Goal: Transaction & Acquisition: Book appointment/travel/reservation

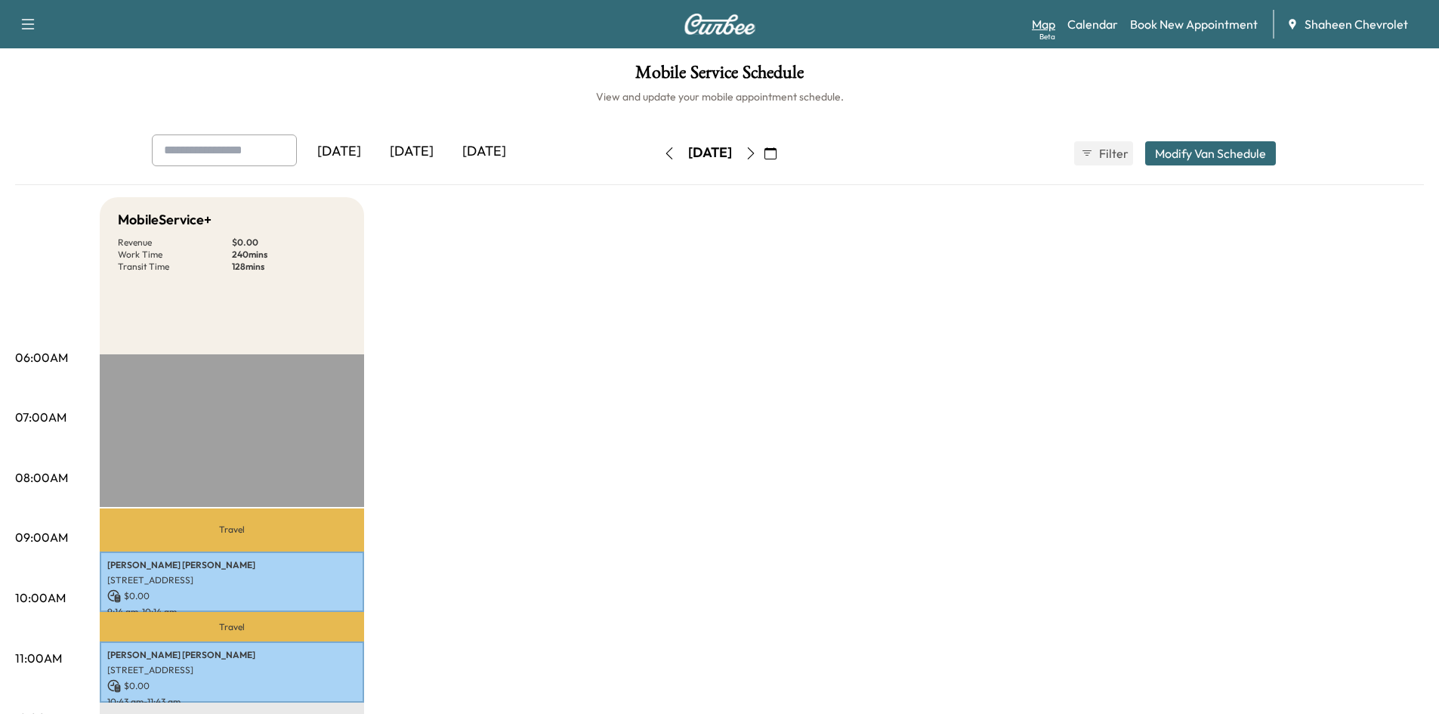
click at [1050, 20] on link "Map Beta" at bounding box center [1043, 24] width 23 height 18
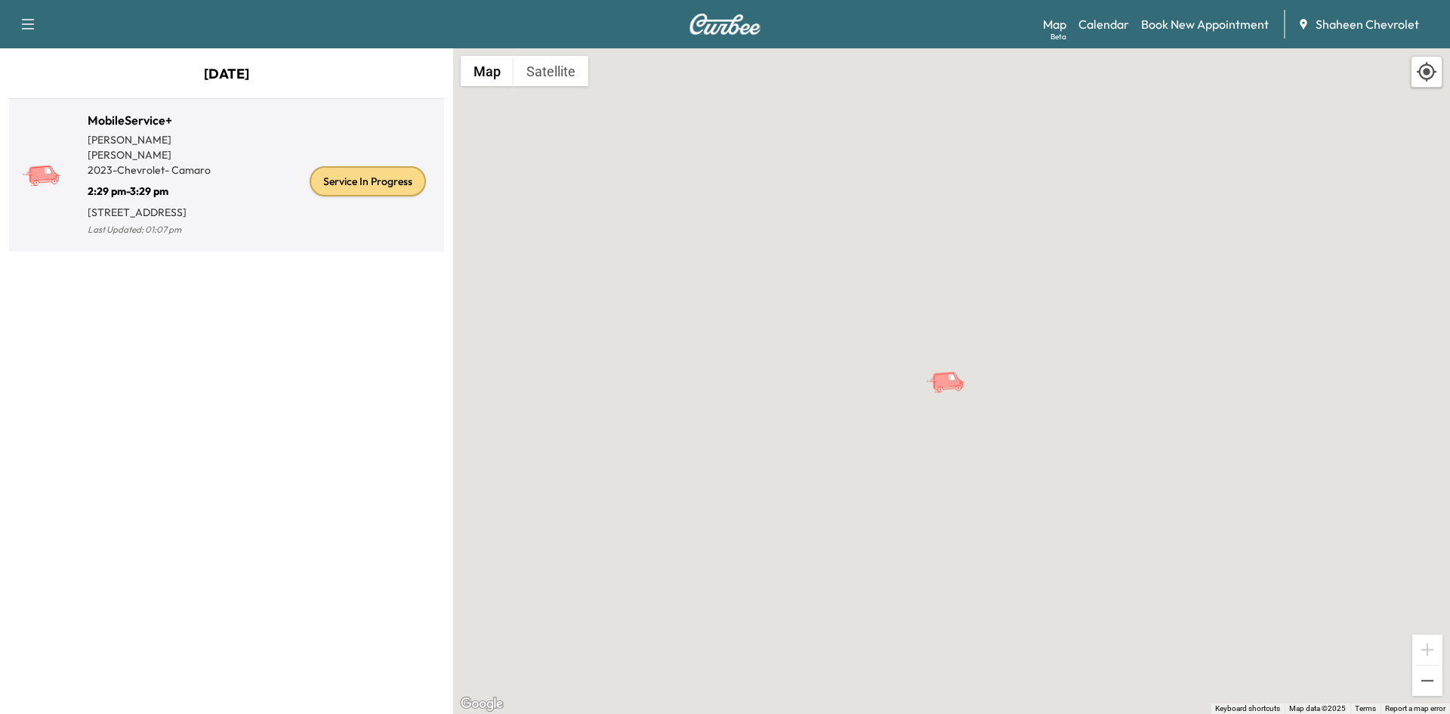
click at [289, 225] on div "Service In Progress" at bounding box center [333, 181] width 212 height 116
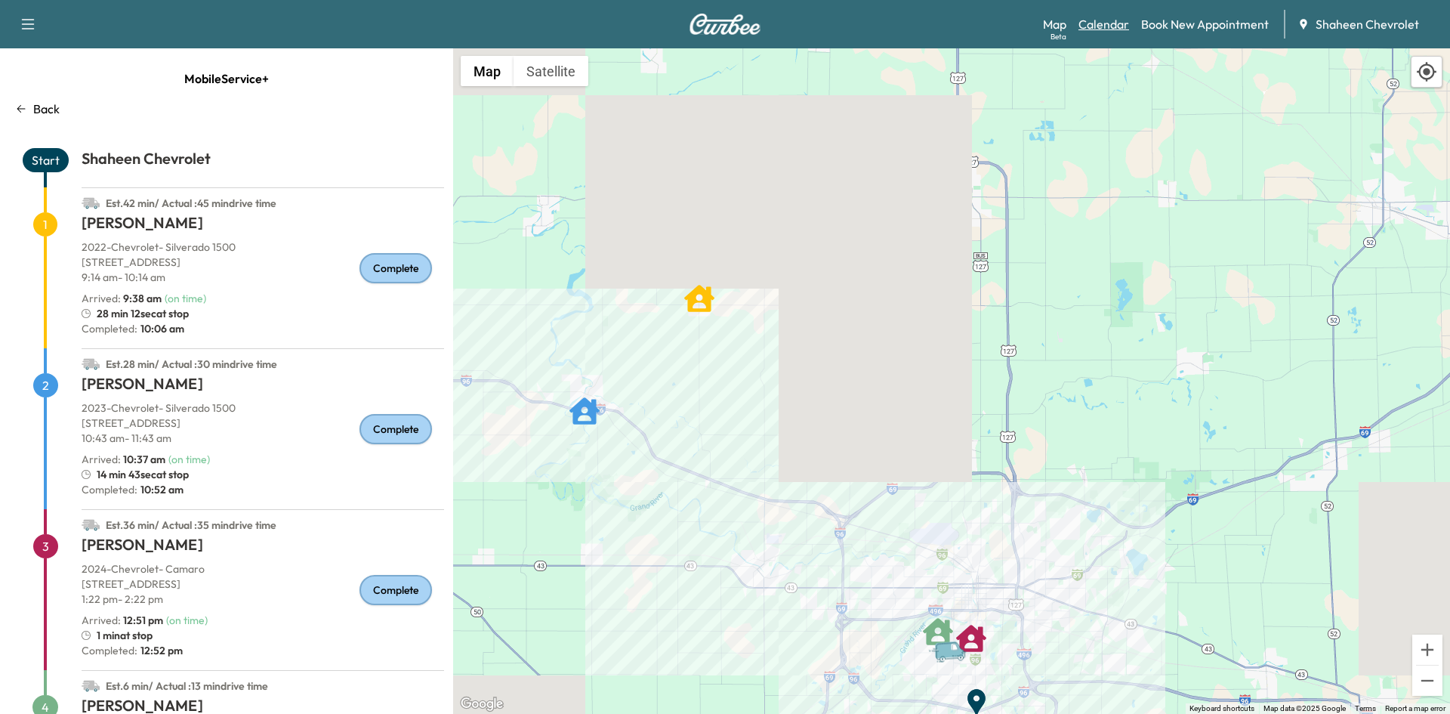
click at [1104, 27] on link "Calendar" at bounding box center [1104, 24] width 51 height 18
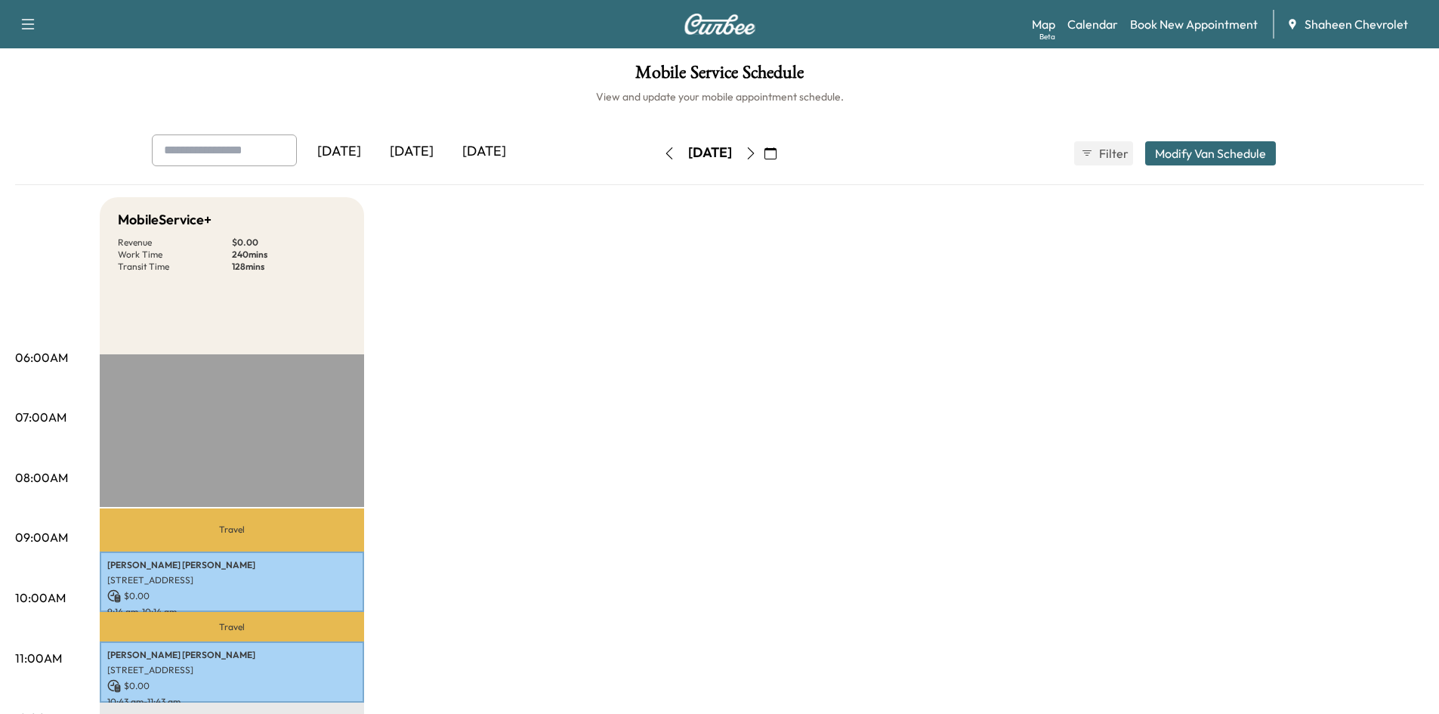
click at [757, 153] on icon "button" at bounding box center [751, 153] width 12 height 12
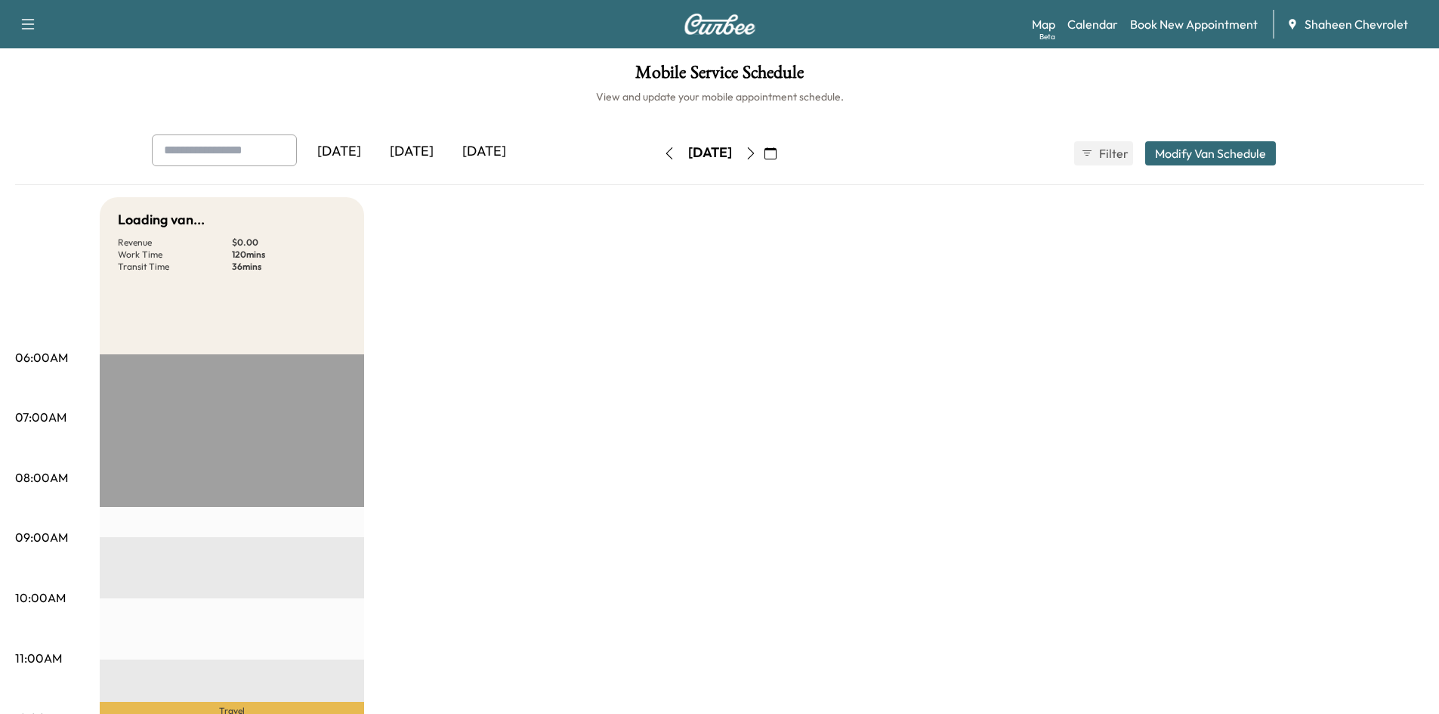
click at [757, 153] on icon "button" at bounding box center [751, 153] width 12 height 12
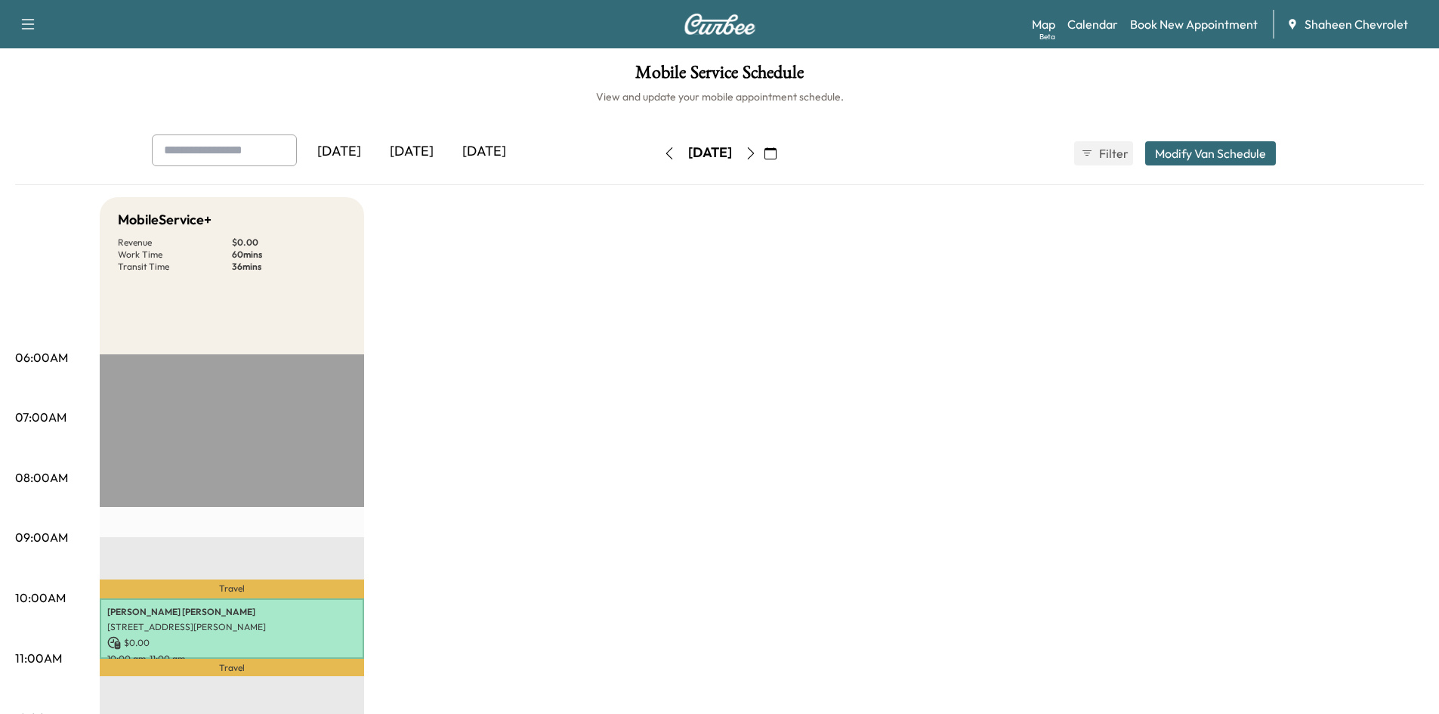
click at [757, 153] on icon "button" at bounding box center [751, 153] width 12 height 12
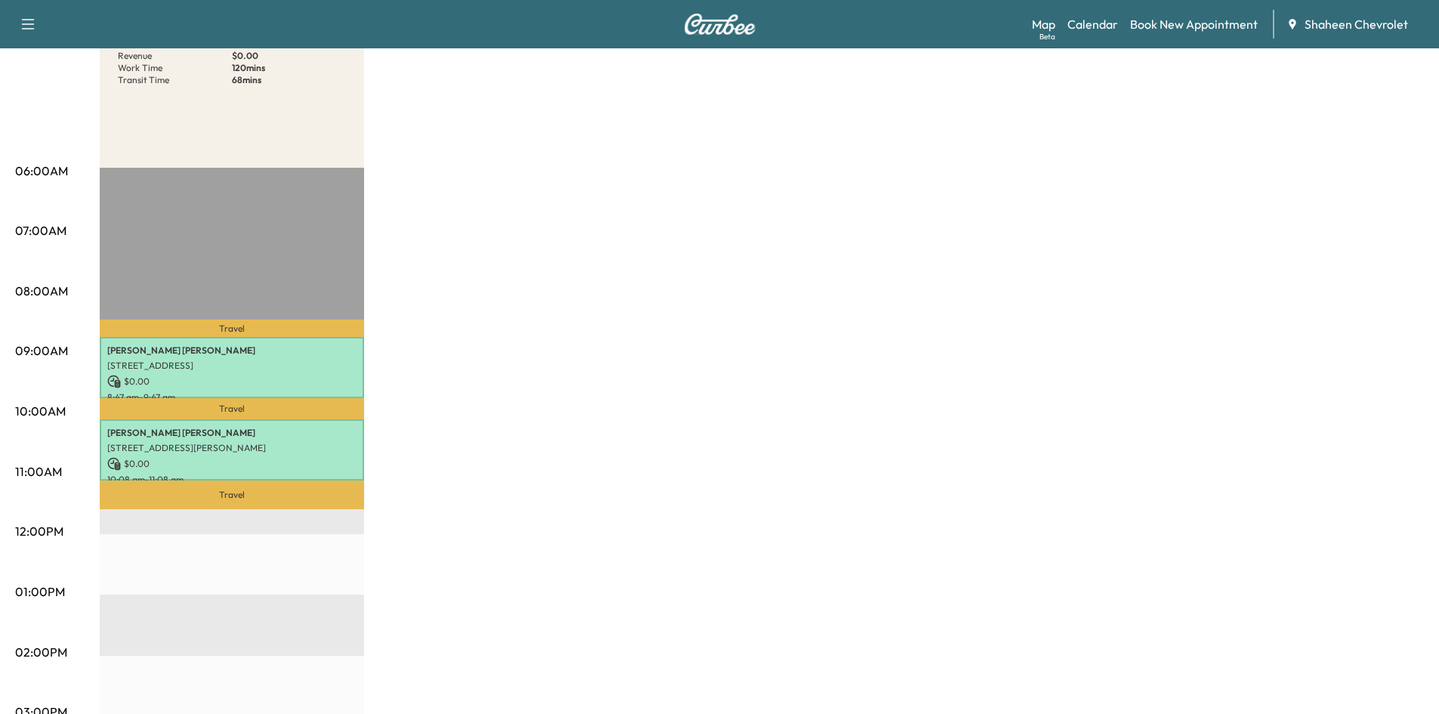
scroll to position [151, 0]
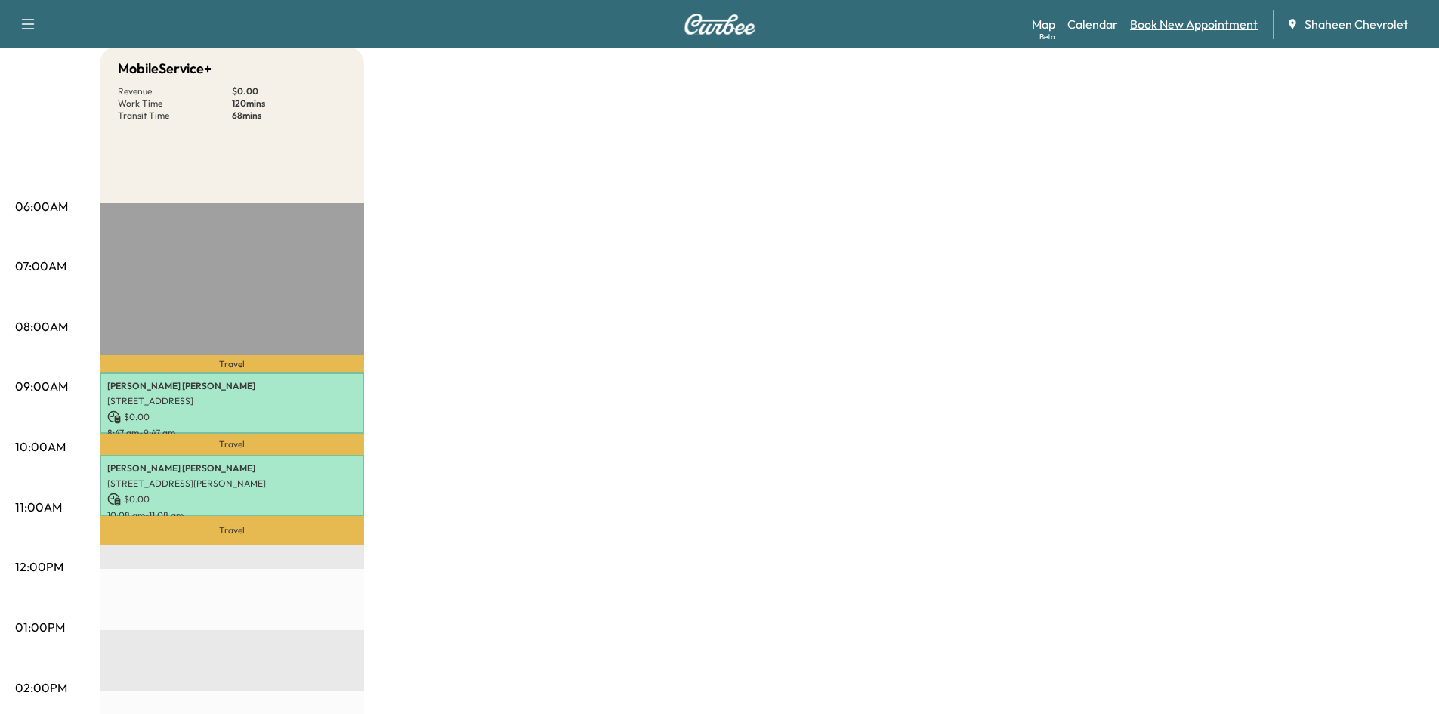
click at [1190, 24] on link "Book New Appointment" at bounding box center [1194, 24] width 128 height 18
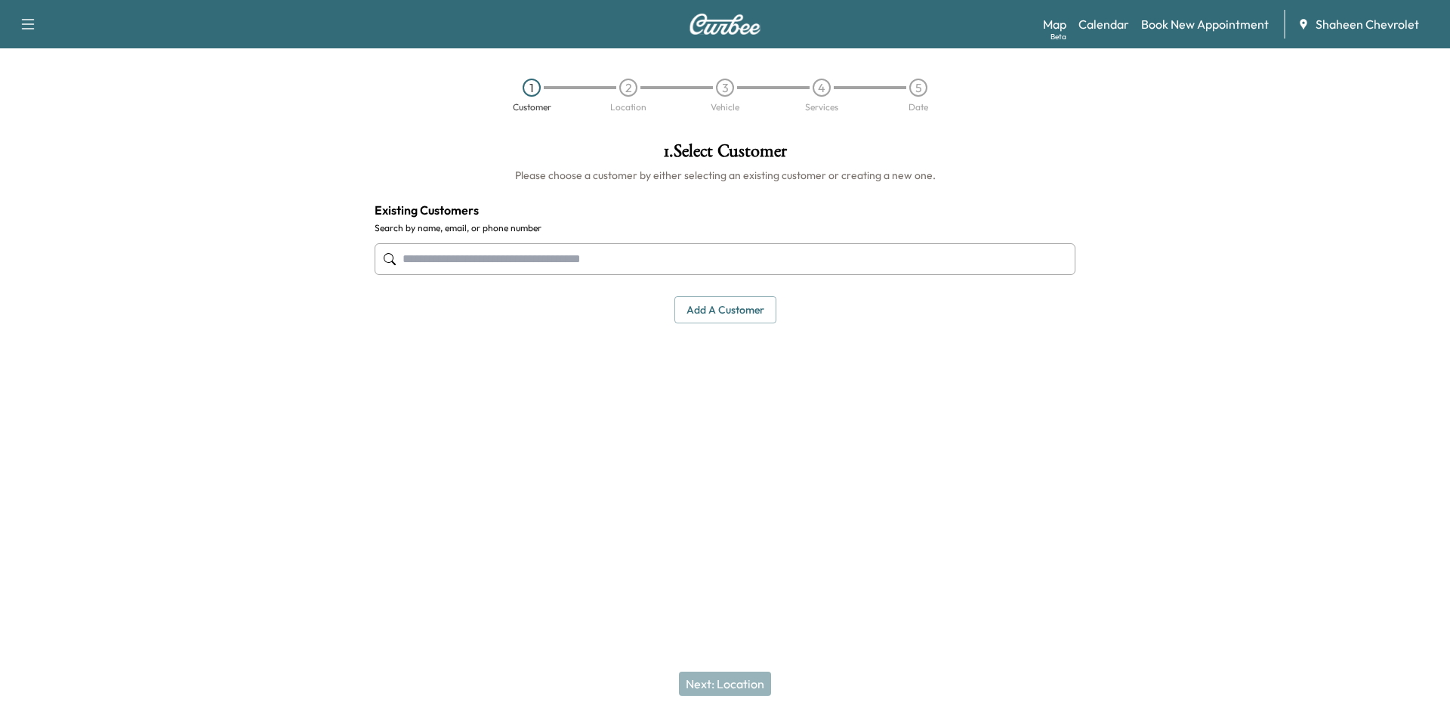
drag, startPoint x: 1089, startPoint y: 314, endPoint x: 1032, endPoint y: 314, distance: 57.4
click at [1088, 314] on div at bounding box center [1269, 308] width 363 height 357
click at [715, 317] on button "Add a customer" at bounding box center [726, 310] width 102 height 28
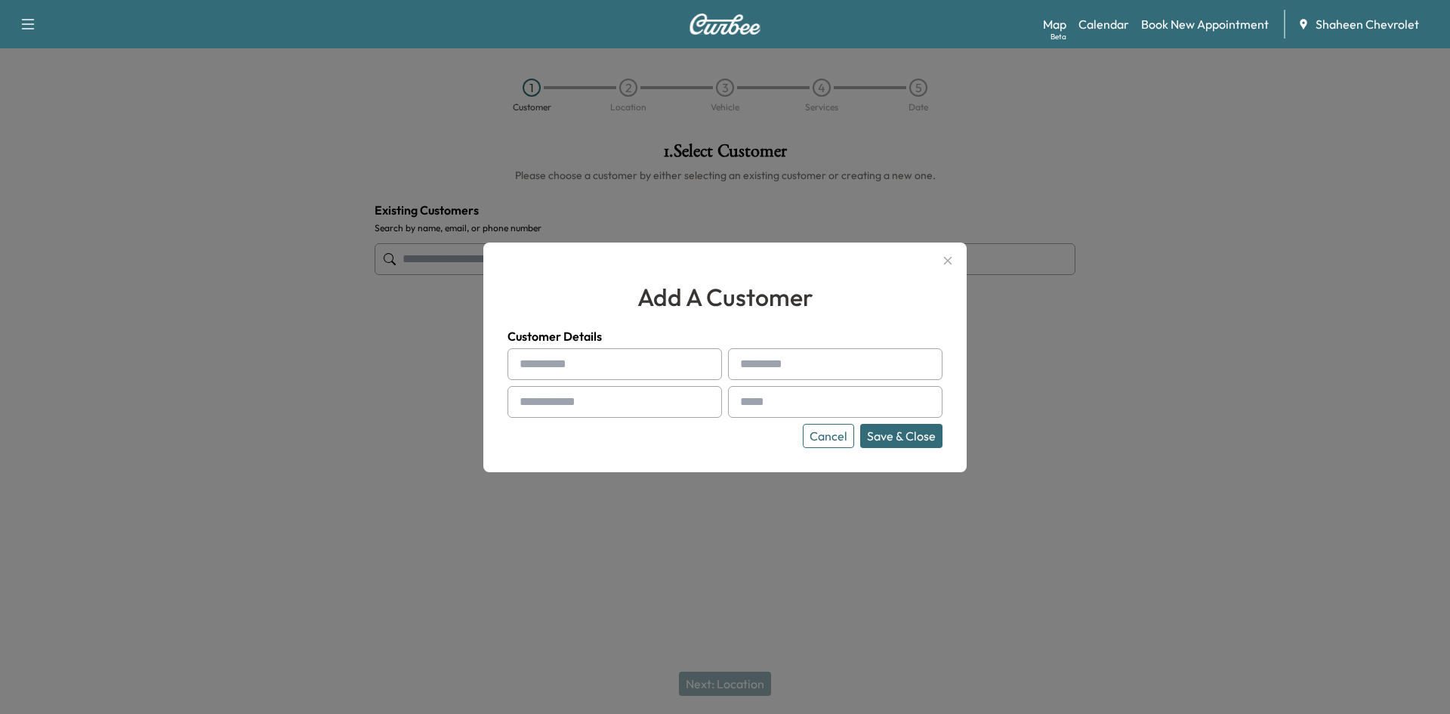
click at [591, 366] on input "text" at bounding box center [615, 364] width 215 height 32
type input "*"
type input "*****"
type input "******"
click at [597, 415] on input "text" at bounding box center [615, 402] width 215 height 32
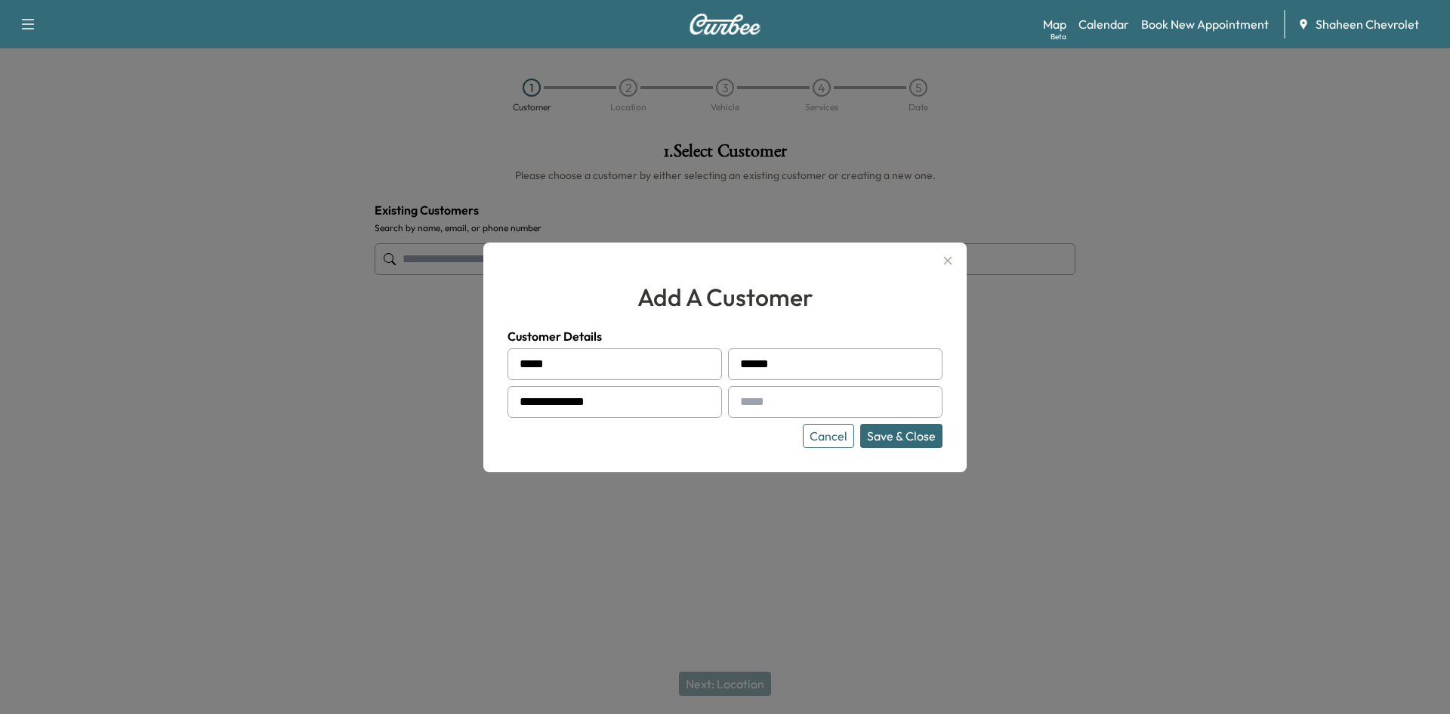
type input "**********"
click at [798, 404] on input "text" at bounding box center [835, 402] width 215 height 32
click at [798, 400] on input "text" at bounding box center [835, 402] width 215 height 32
click at [807, 401] on input "**********" at bounding box center [835, 402] width 215 height 32
type input "**********"
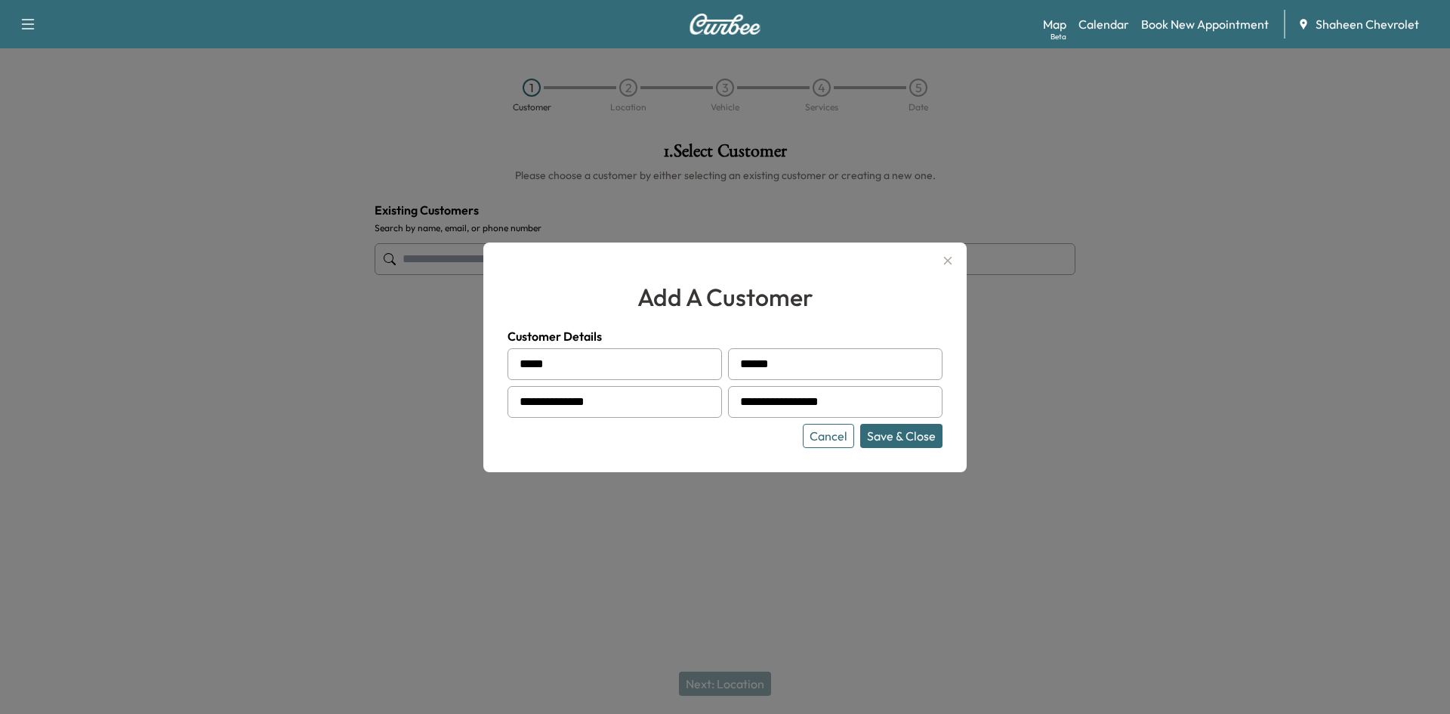
click at [919, 440] on button "Save & Close" at bounding box center [901, 436] width 82 height 24
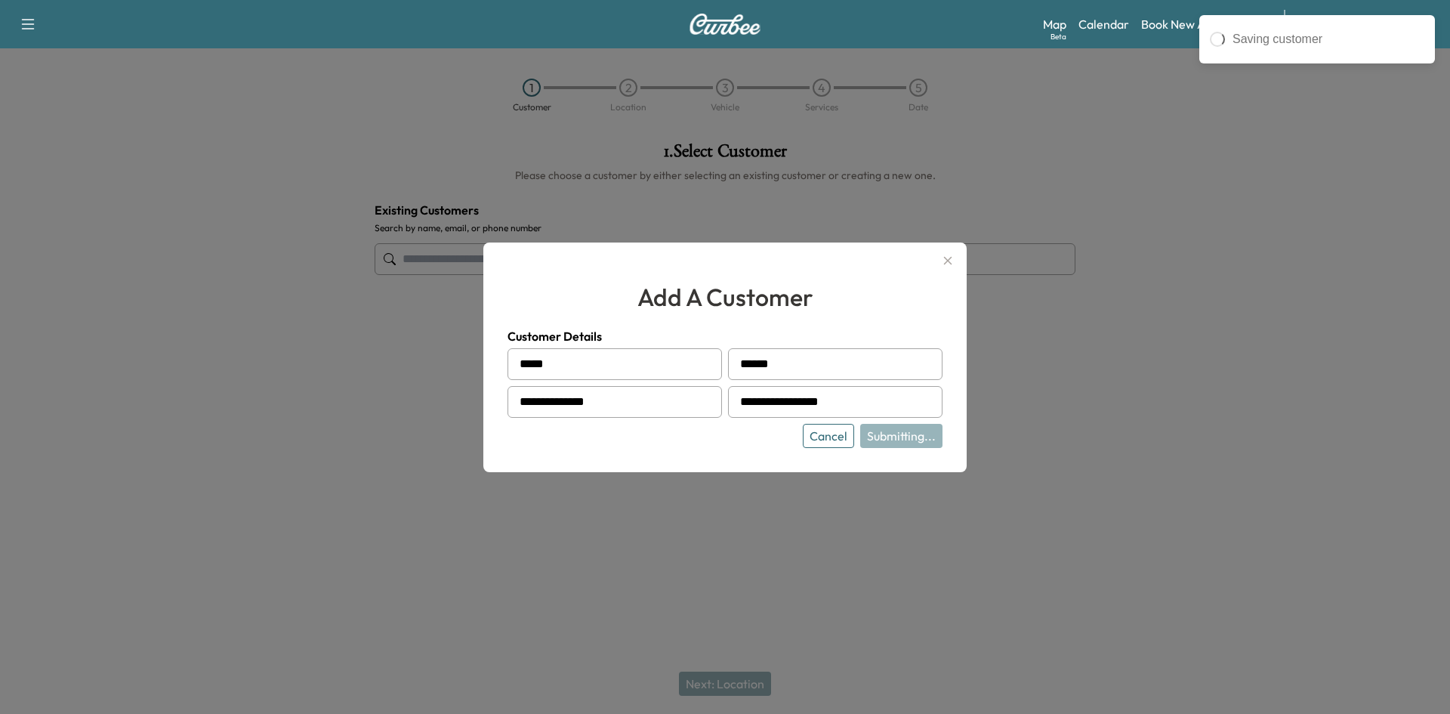
type input "**********"
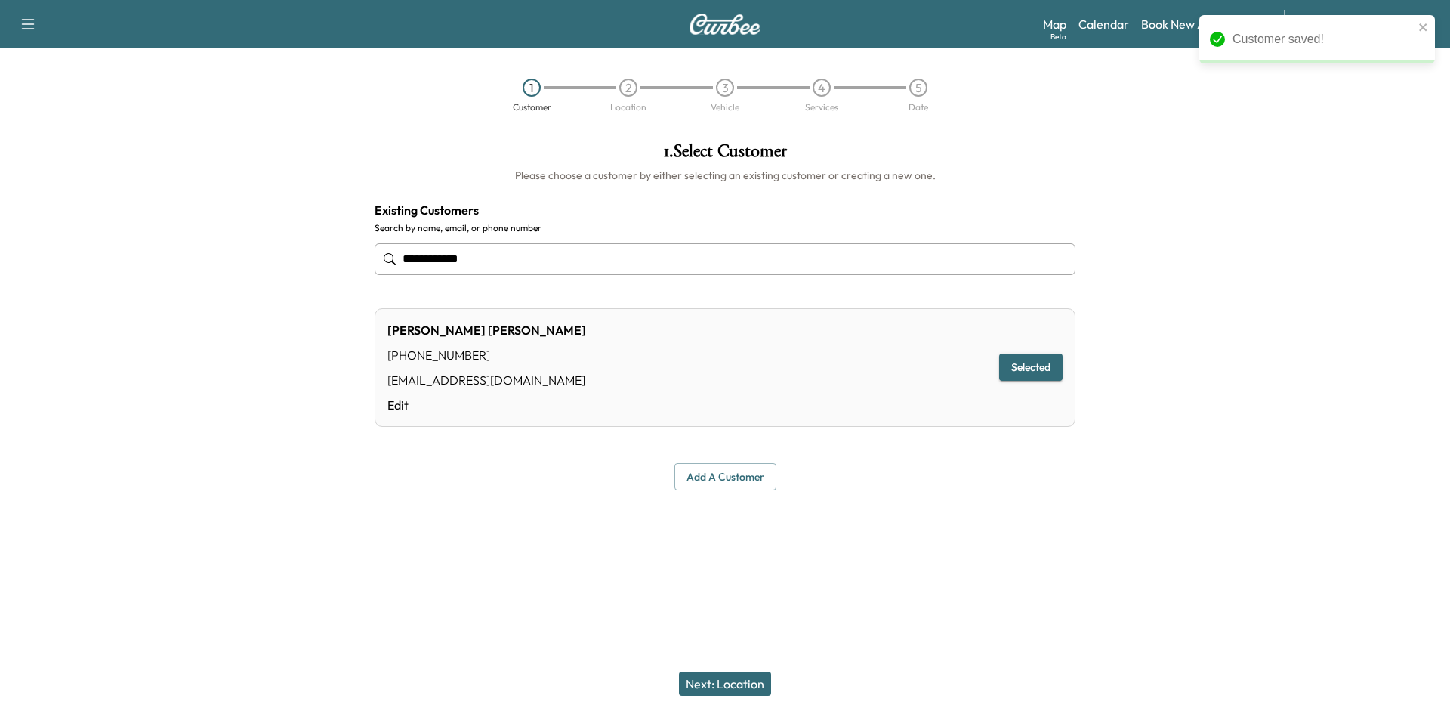
click at [754, 674] on button "Next: Location" at bounding box center [725, 684] width 92 height 24
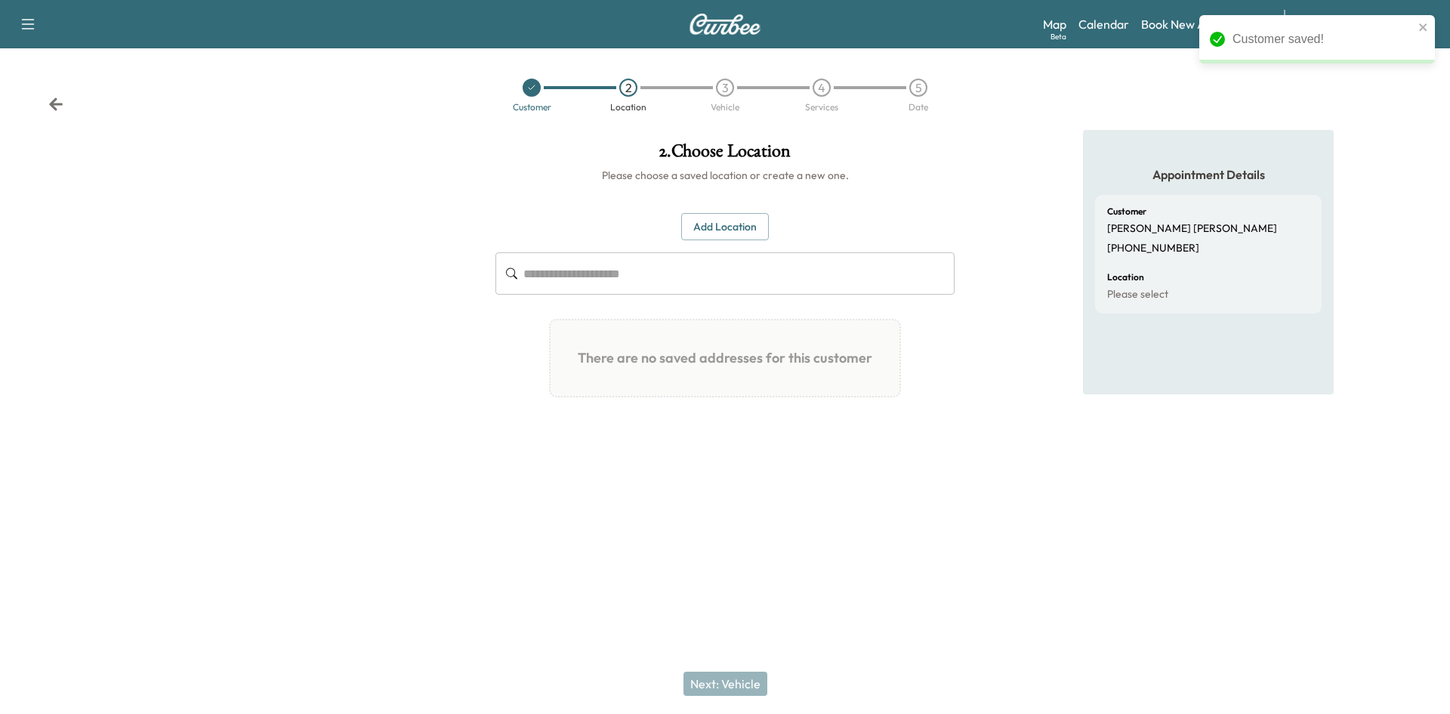
click at [1037, 522] on div at bounding box center [725, 511] width 1450 height 48
click at [716, 230] on button "Add Location" at bounding box center [725, 227] width 88 height 28
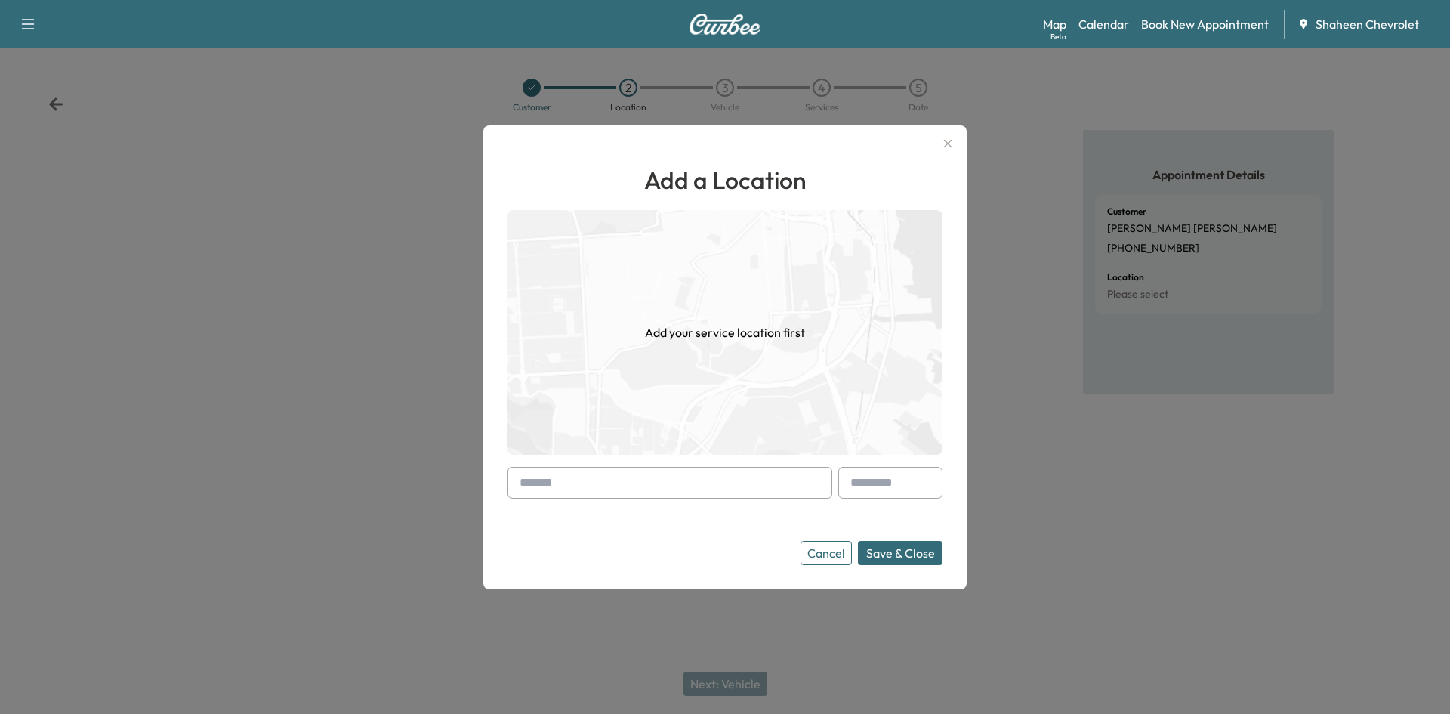
click at [674, 483] on input "text" at bounding box center [670, 483] width 325 height 32
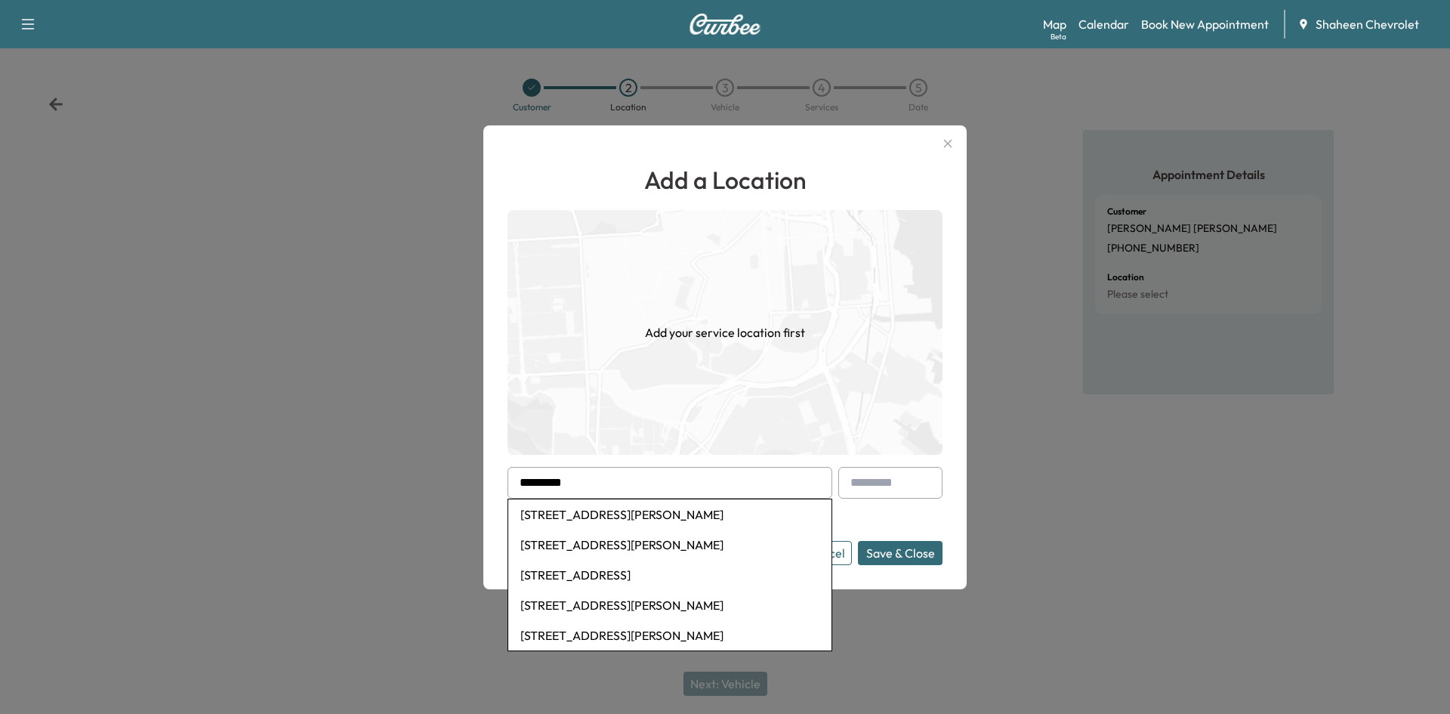
click at [665, 512] on li "[STREET_ADDRESS][PERSON_NAME]" at bounding box center [669, 514] width 323 height 30
type input "**********"
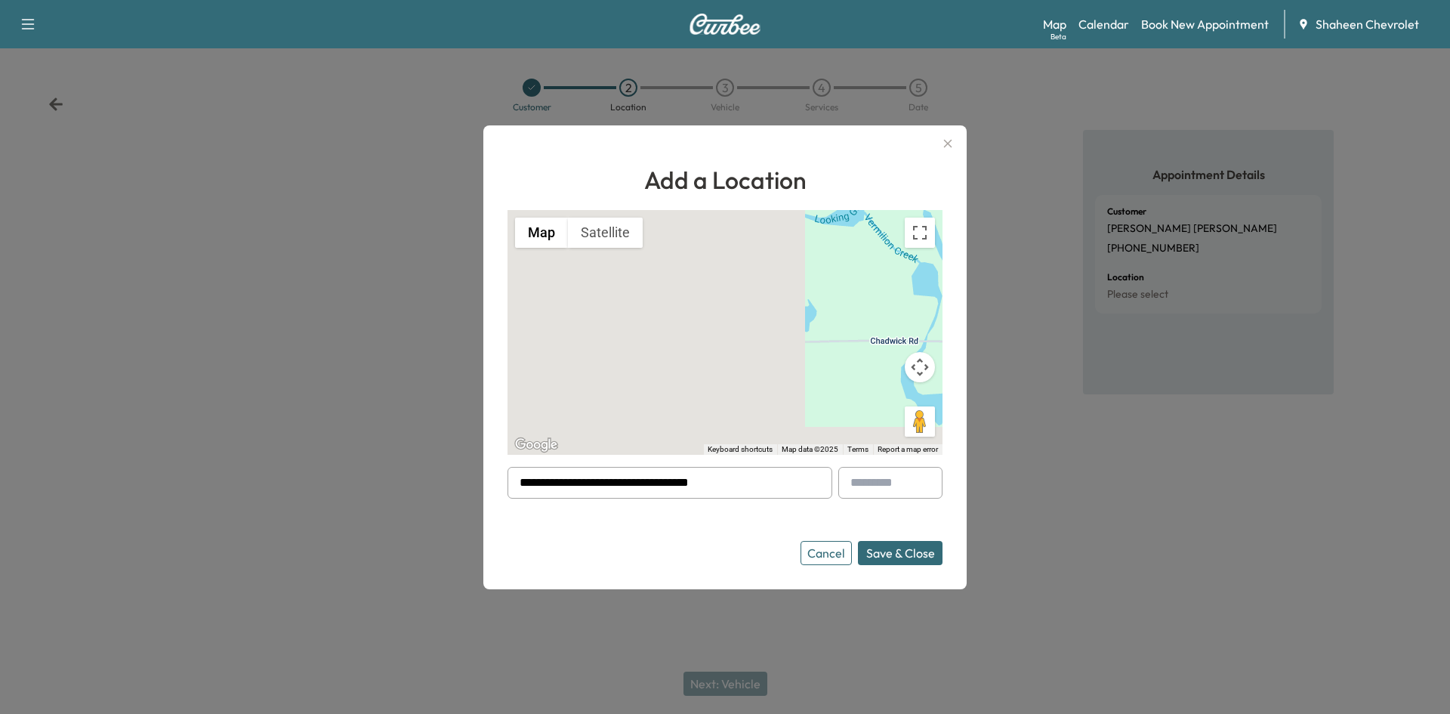
click at [919, 556] on button "Save & Close" at bounding box center [900, 553] width 85 height 24
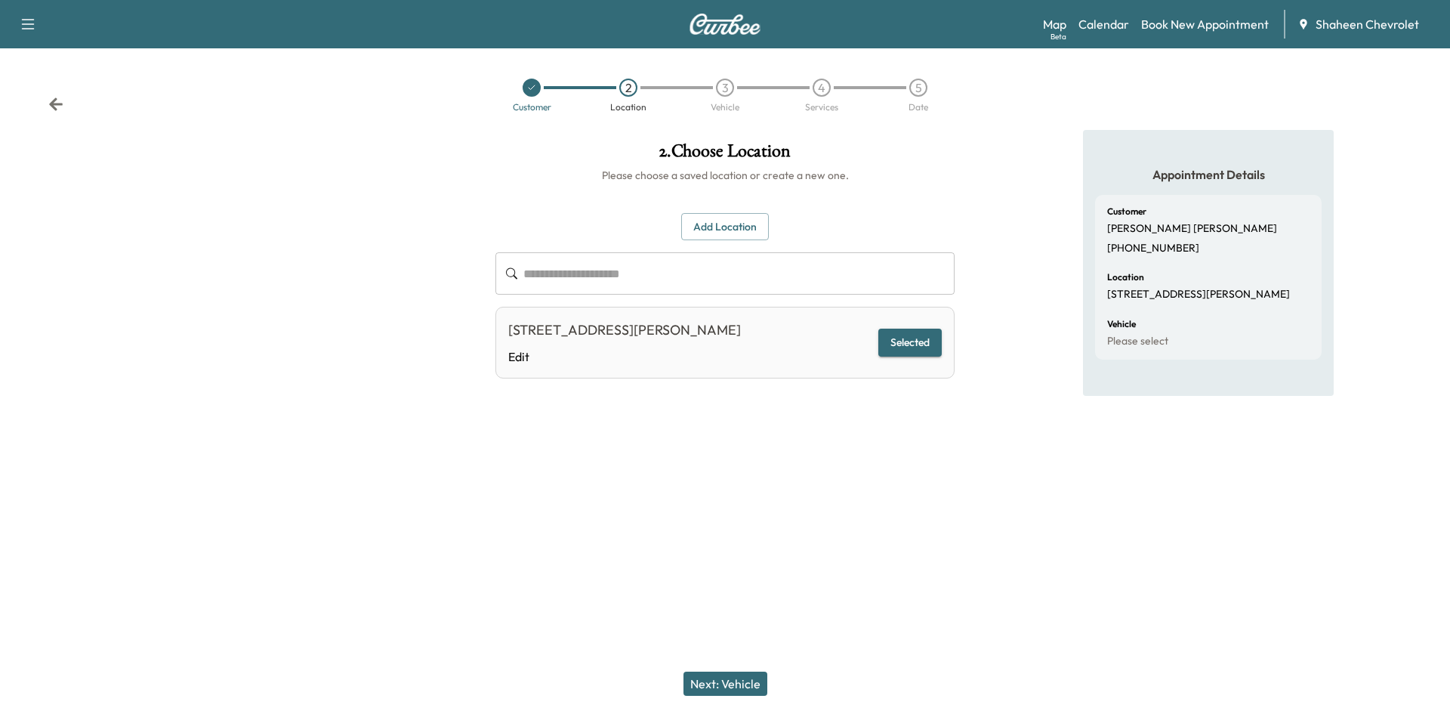
click at [743, 676] on button "Next: Vehicle" at bounding box center [726, 684] width 84 height 24
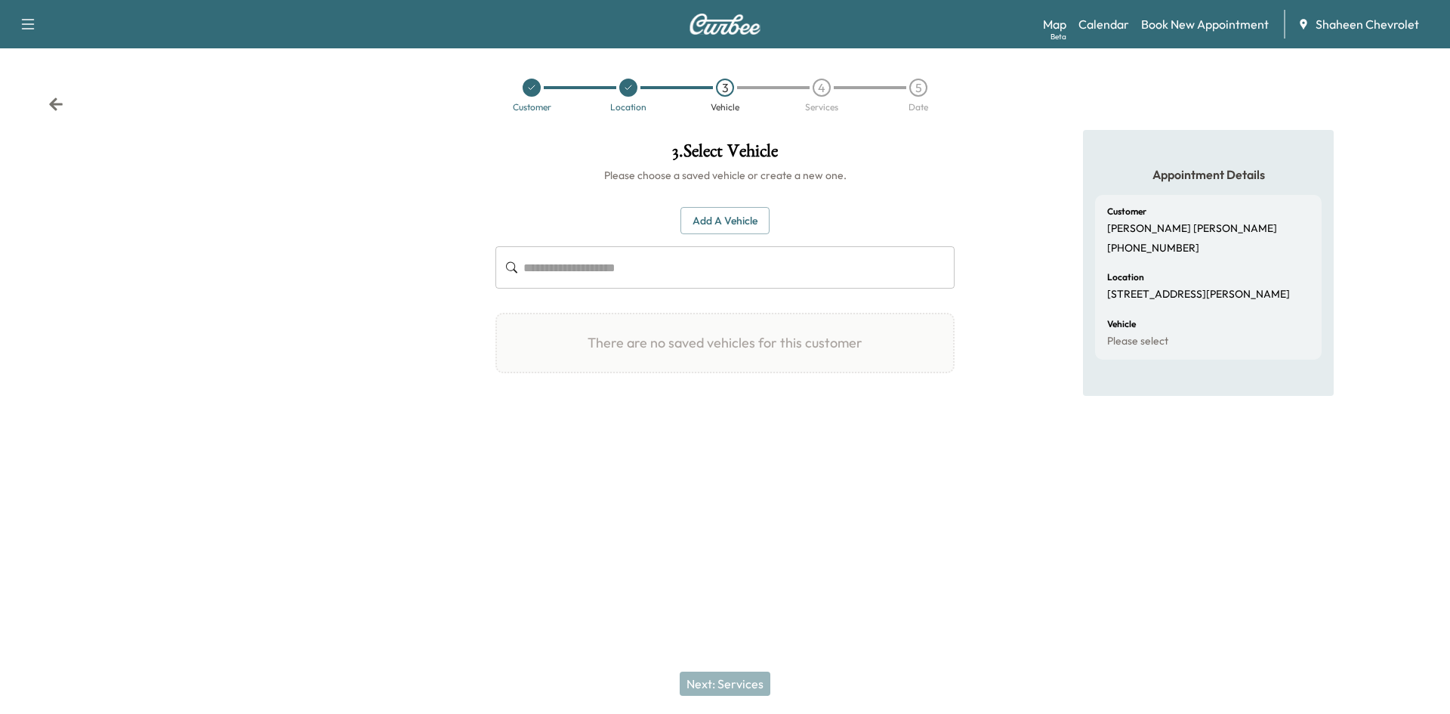
click at [723, 230] on button "Add a Vehicle" at bounding box center [725, 221] width 89 height 28
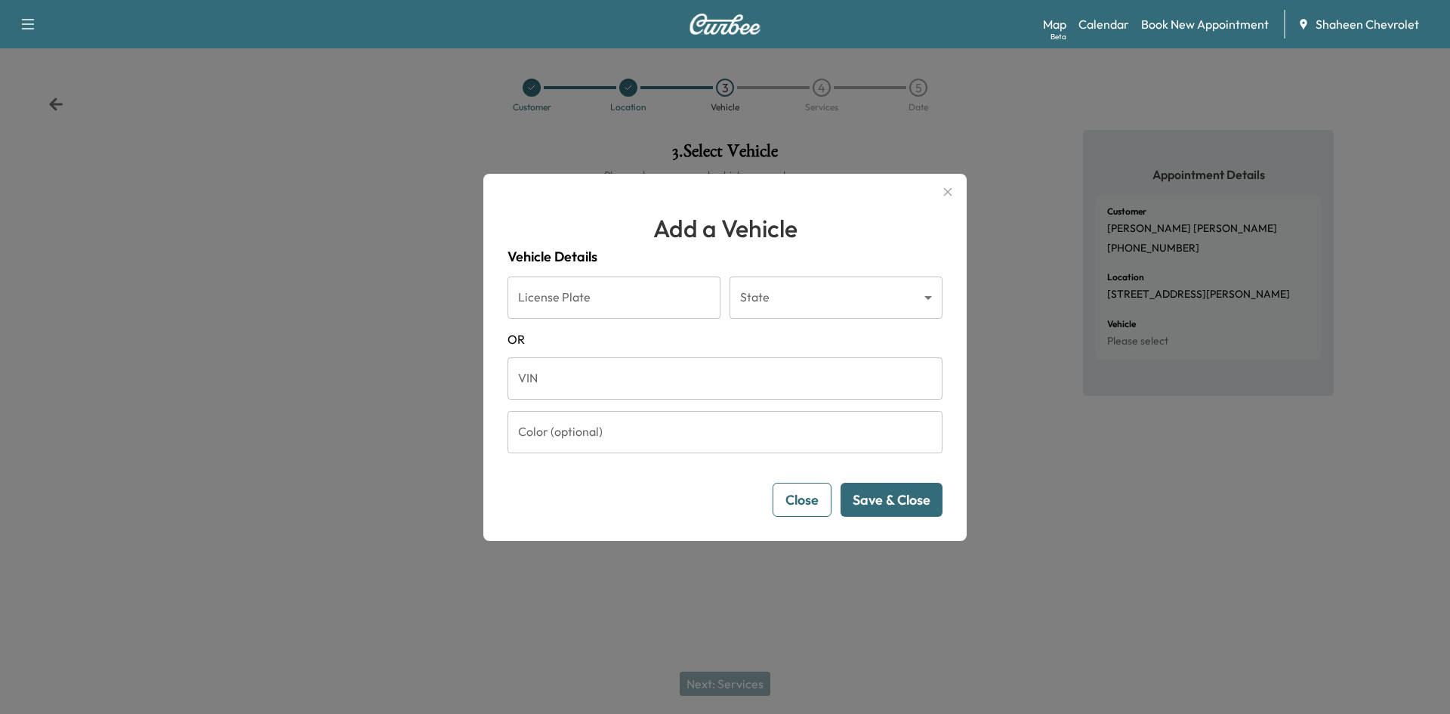
click at [647, 372] on input "VIN" at bounding box center [725, 378] width 435 height 42
type input "****"
click at [629, 378] on input "****" at bounding box center [725, 378] width 435 height 42
paste input "**********"
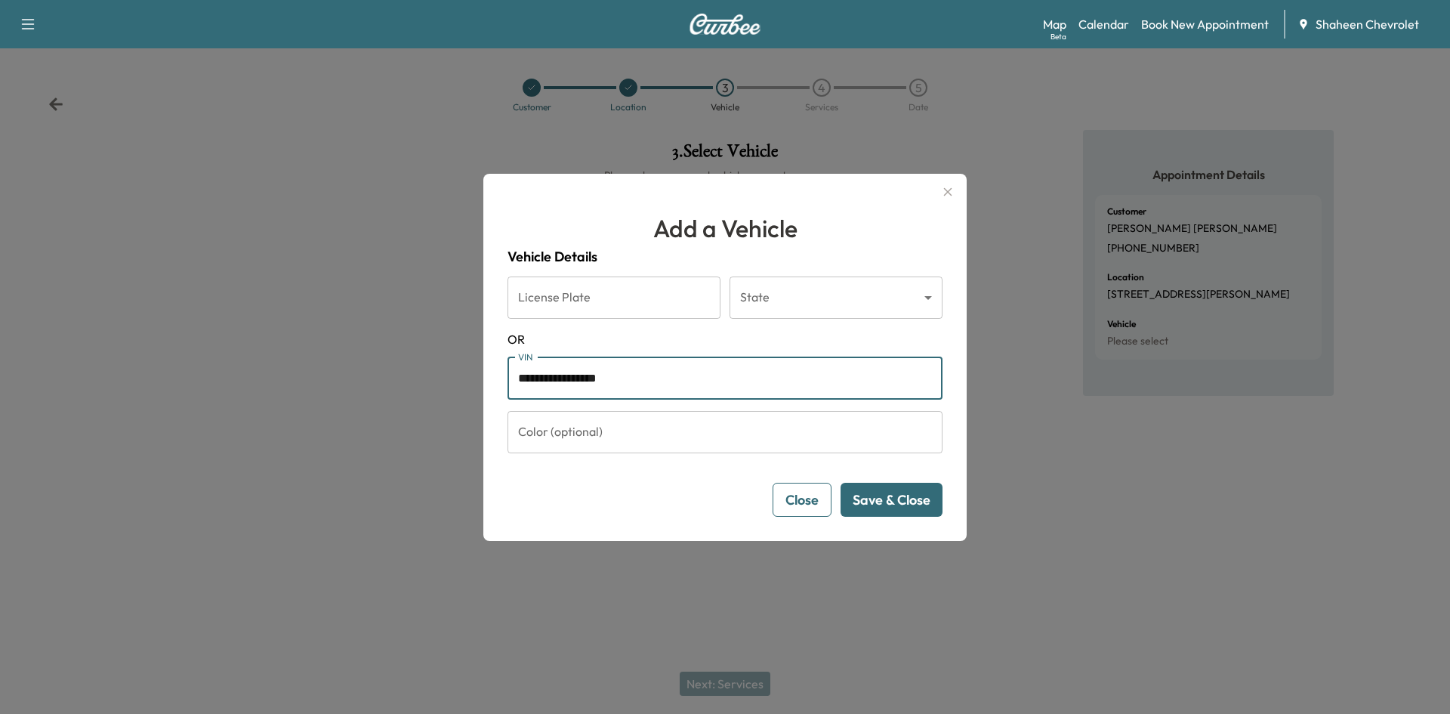
type input "**********"
click at [874, 499] on button "Save & Close" at bounding box center [892, 500] width 102 height 34
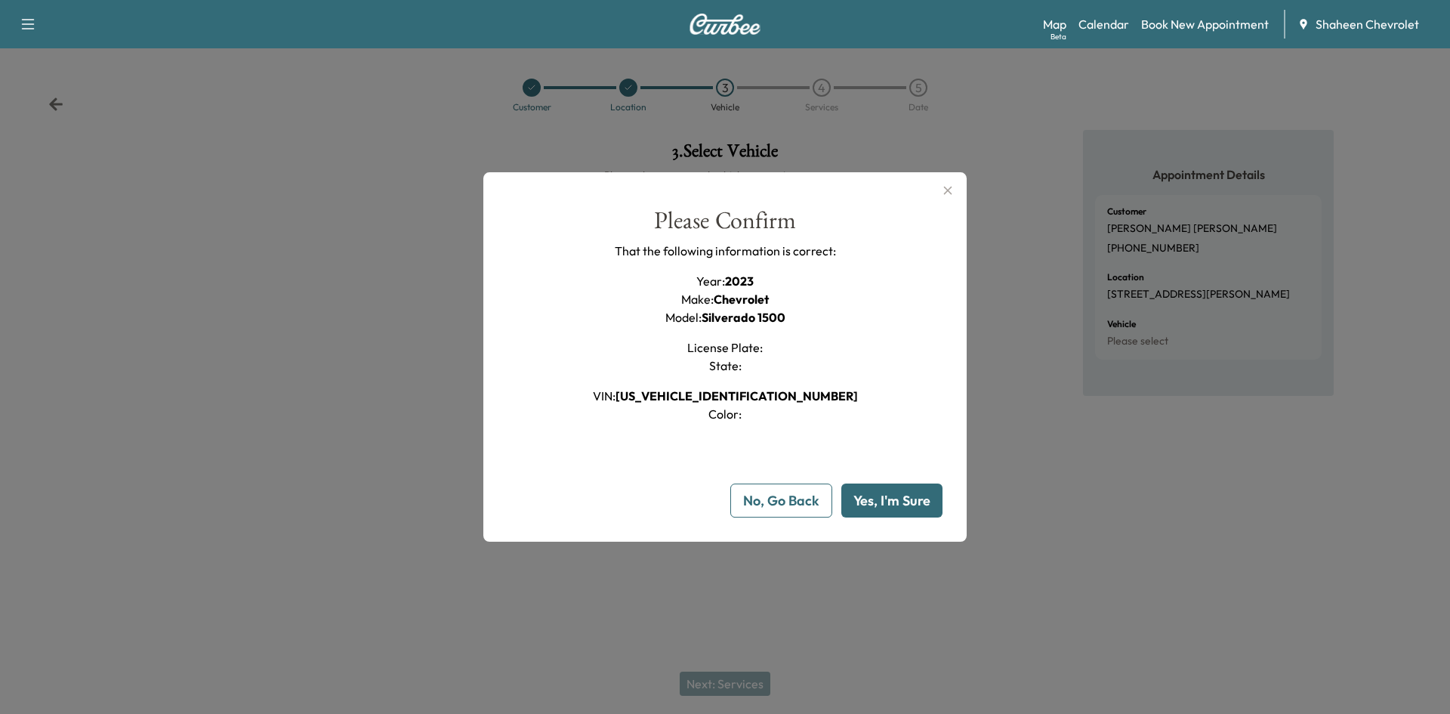
click at [873, 501] on button "Yes, I'm Sure" at bounding box center [892, 500] width 101 height 34
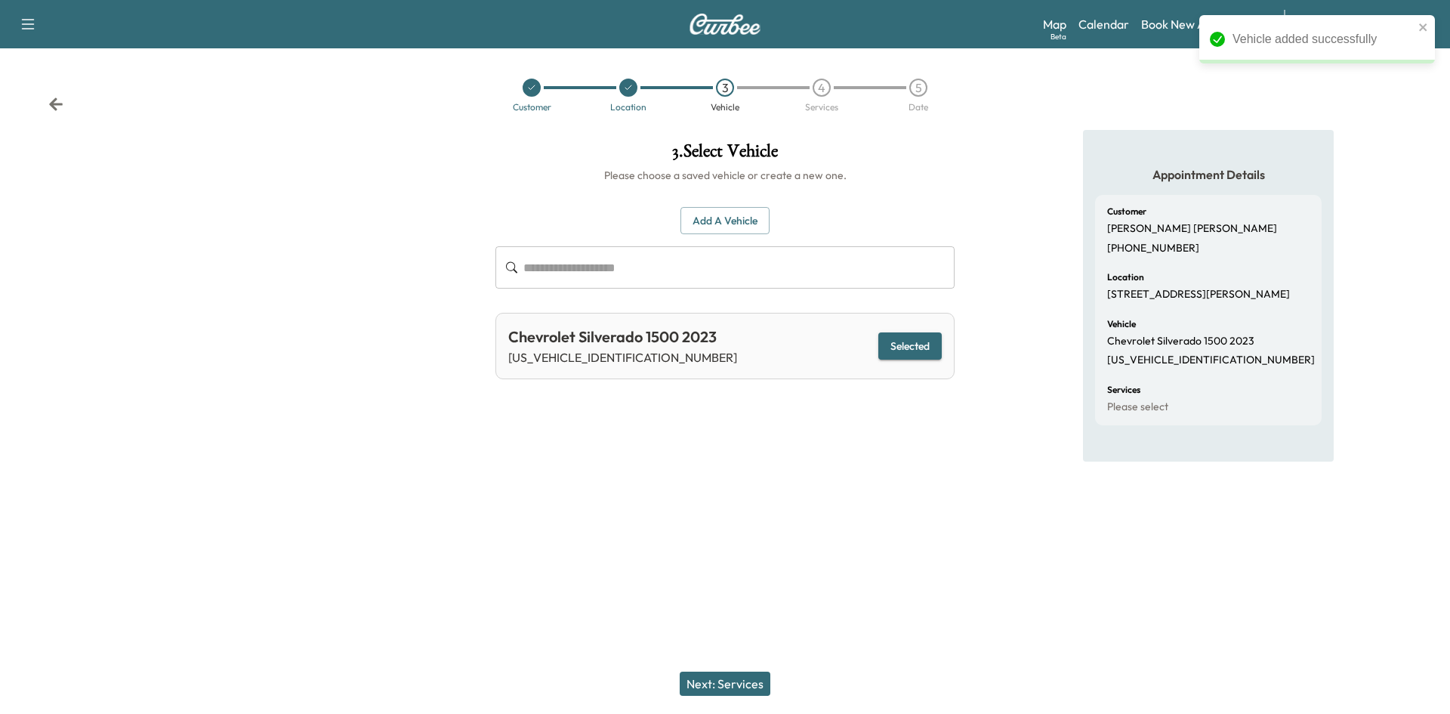
click at [736, 676] on button "Next: Services" at bounding box center [725, 684] width 91 height 24
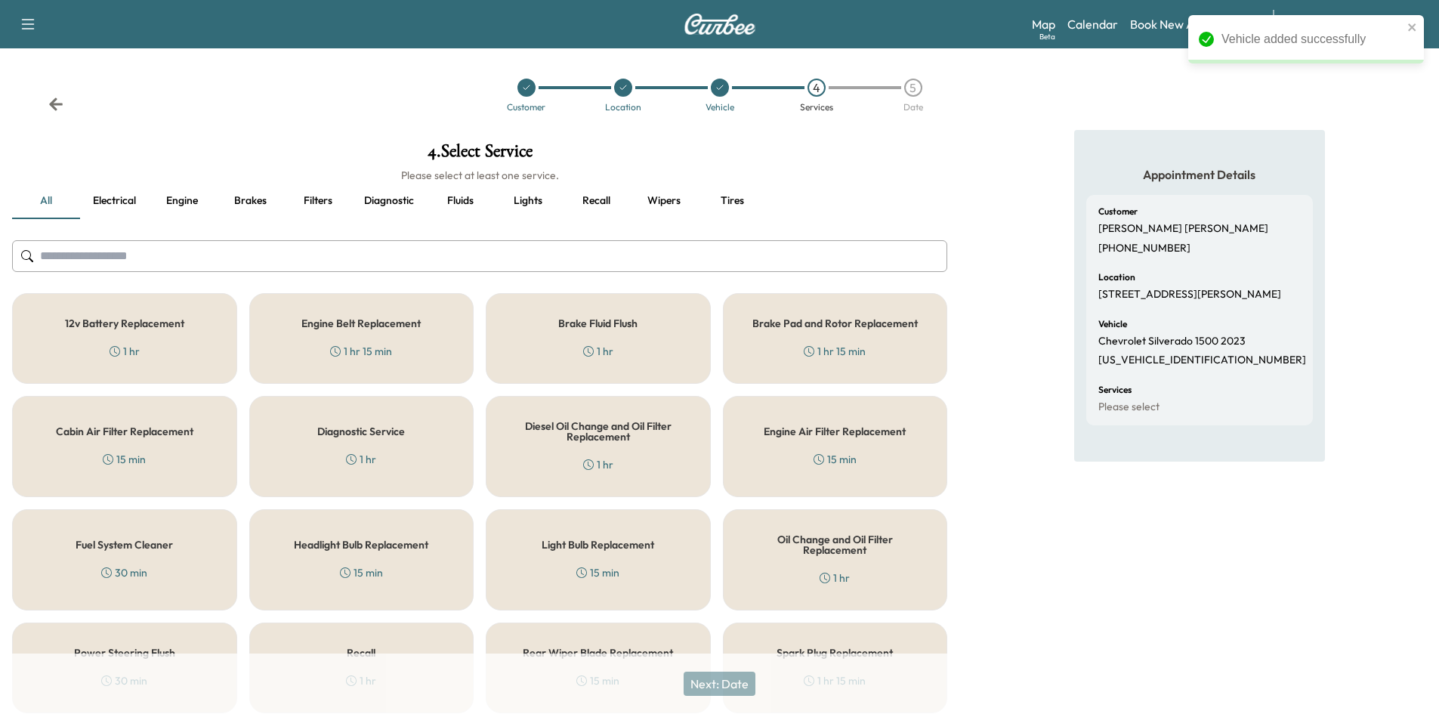
click at [315, 258] on input "text" at bounding box center [479, 256] width 935 height 32
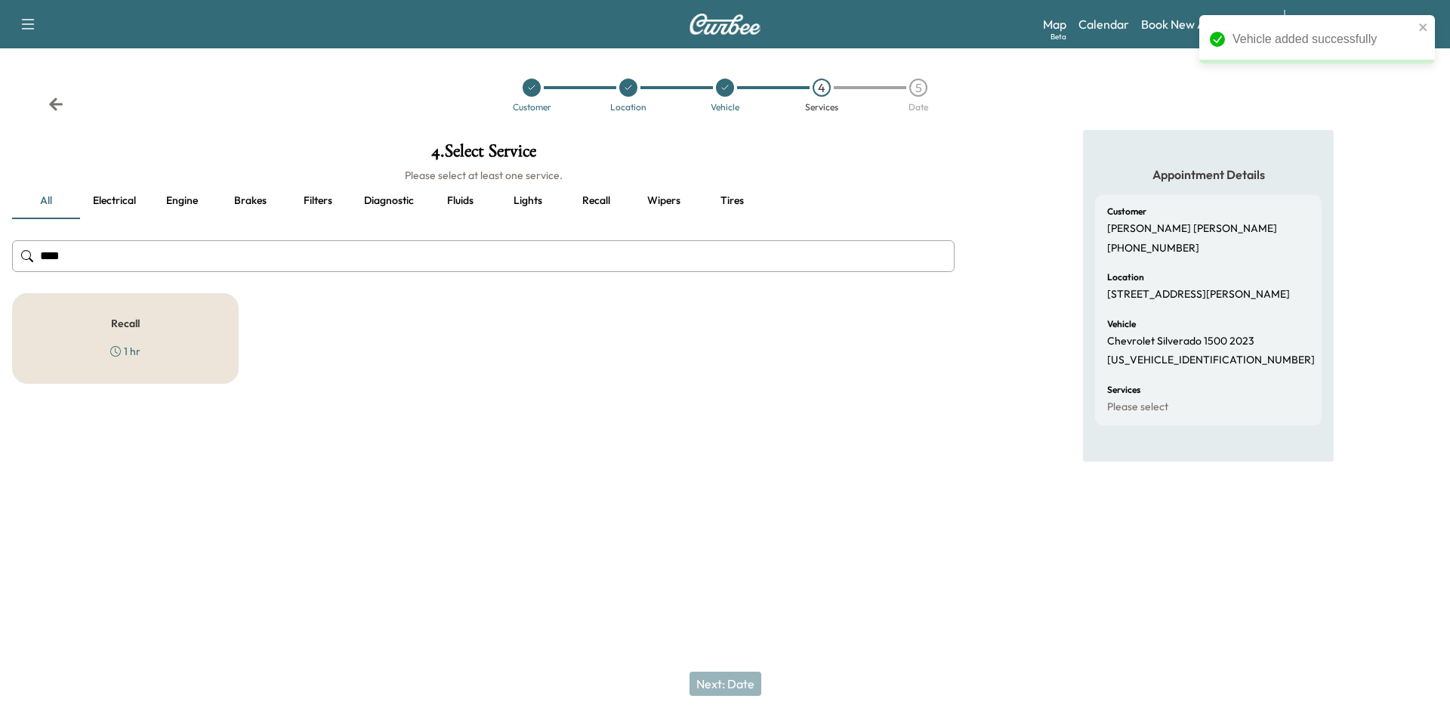
type input "****"
click at [213, 341] on div "Recall 1 hr" at bounding box center [125, 338] width 227 height 91
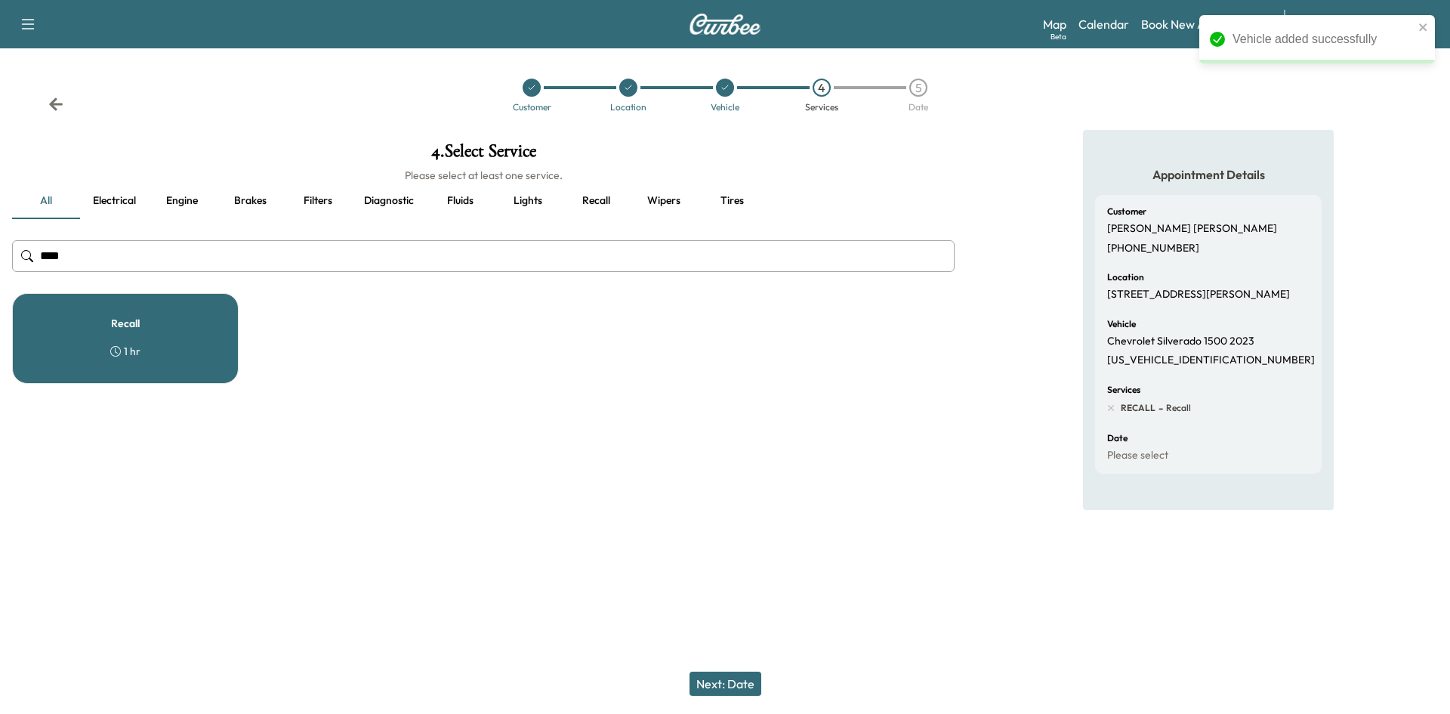
click at [727, 683] on button "Next: Date" at bounding box center [726, 684] width 72 height 24
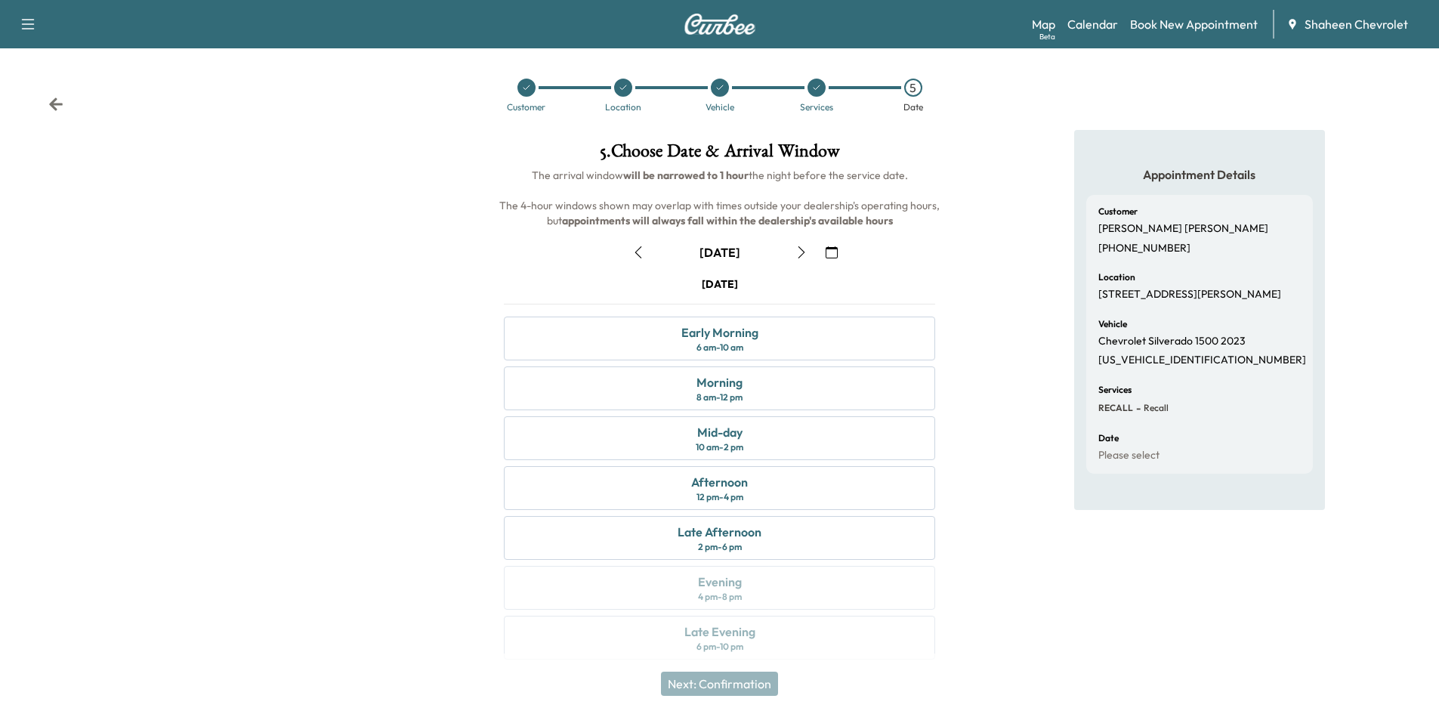
click at [795, 249] on icon "button" at bounding box center [801, 252] width 12 height 12
click at [801, 252] on icon "button" at bounding box center [801, 252] width 12 height 12
click at [802, 252] on icon "button" at bounding box center [801, 252] width 12 height 12
click at [774, 436] on div "Mid-day 10 am - 2 pm" at bounding box center [719, 438] width 431 height 44
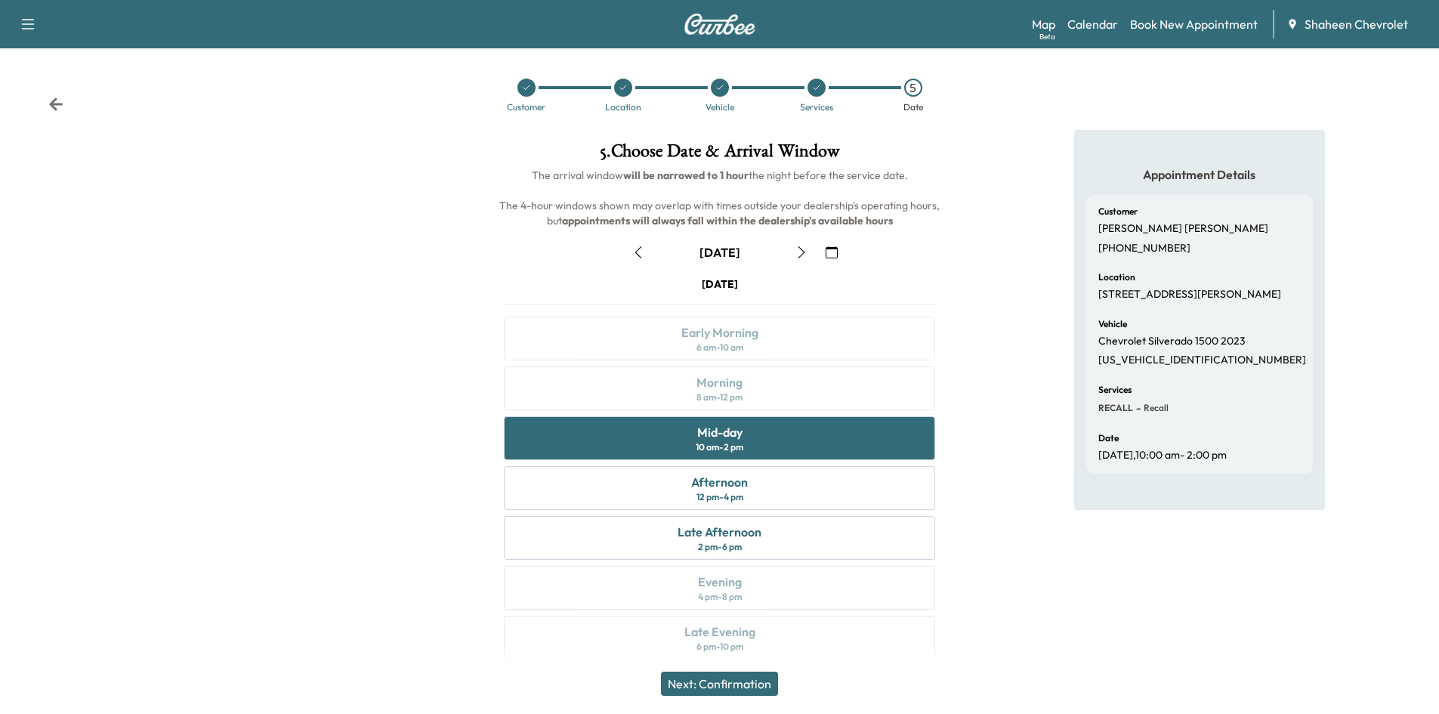
click at [755, 687] on button "Next: Confirmation" at bounding box center [719, 684] width 117 height 24
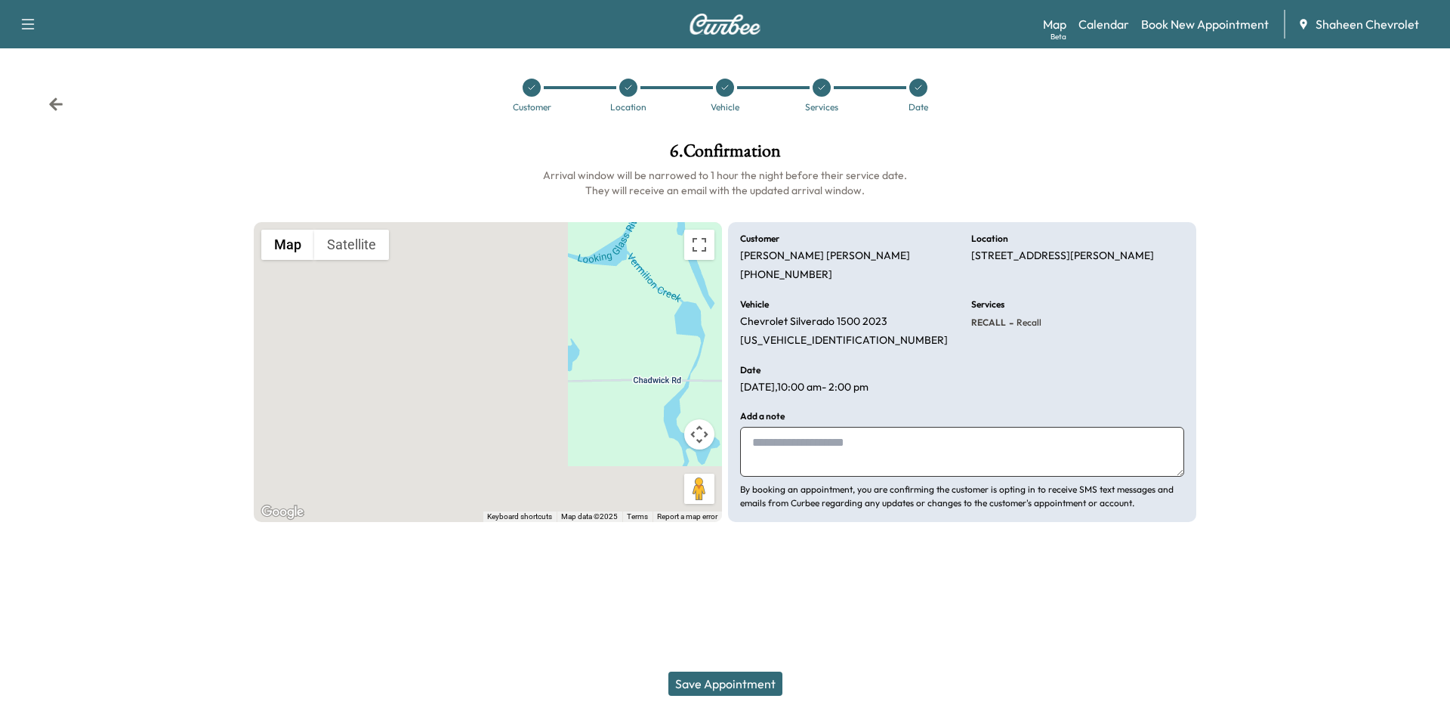
click at [728, 681] on button "Save Appointment" at bounding box center [726, 684] width 114 height 24
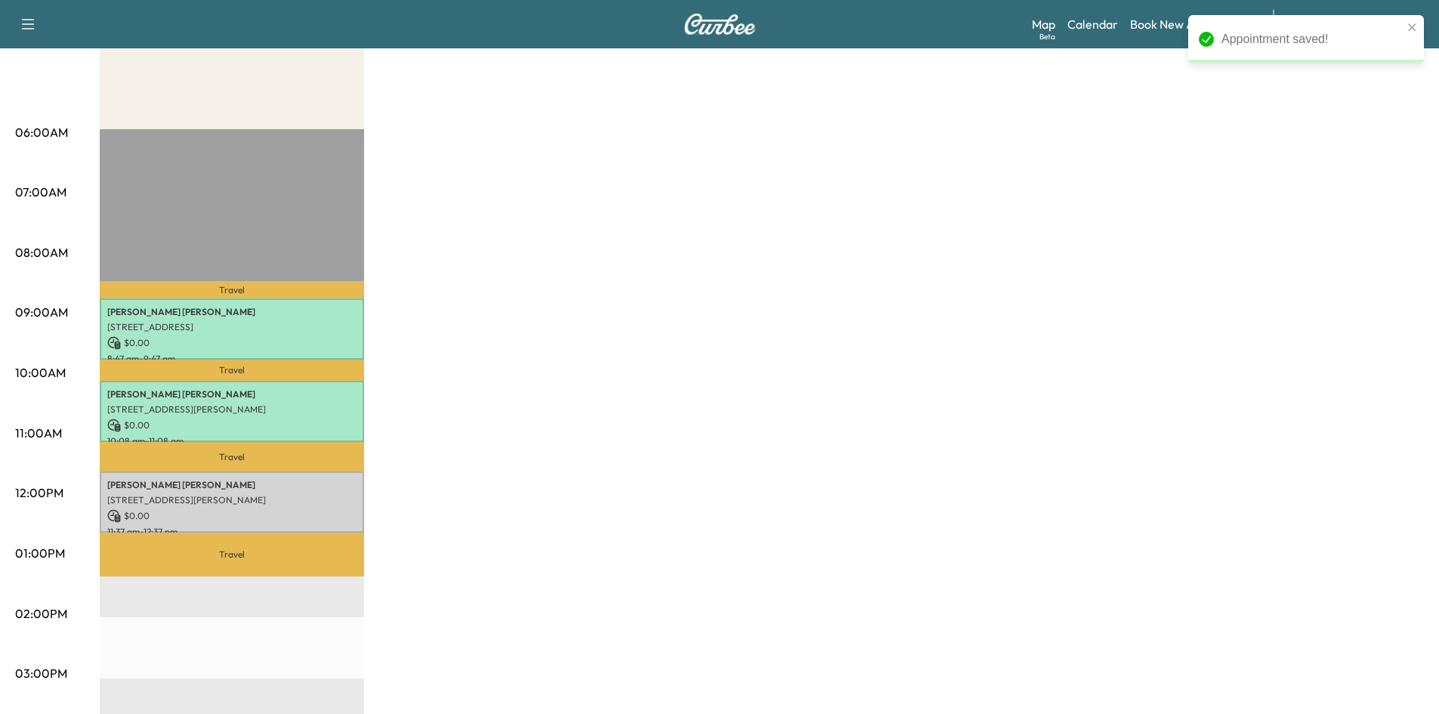
scroll to position [227, 0]
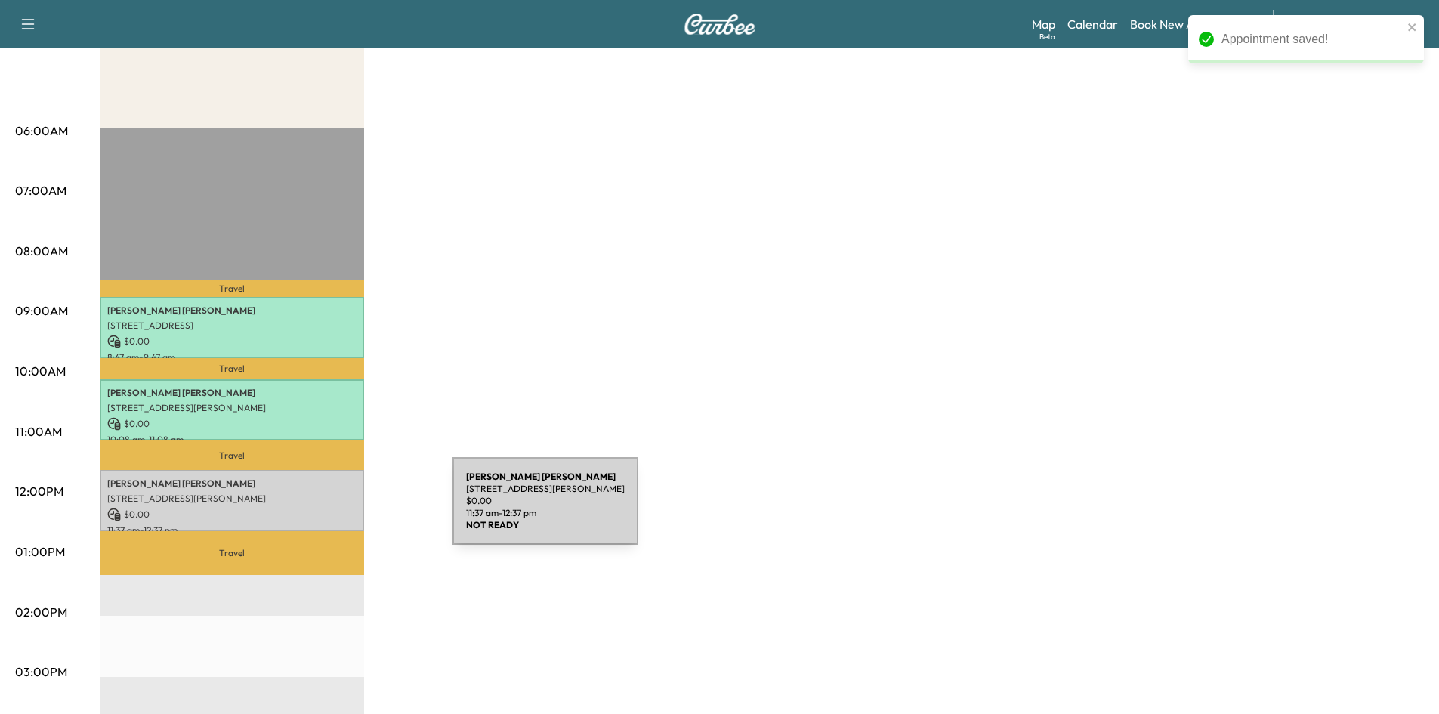
click at [339, 510] on p "$ 0.00" at bounding box center [231, 515] width 249 height 14
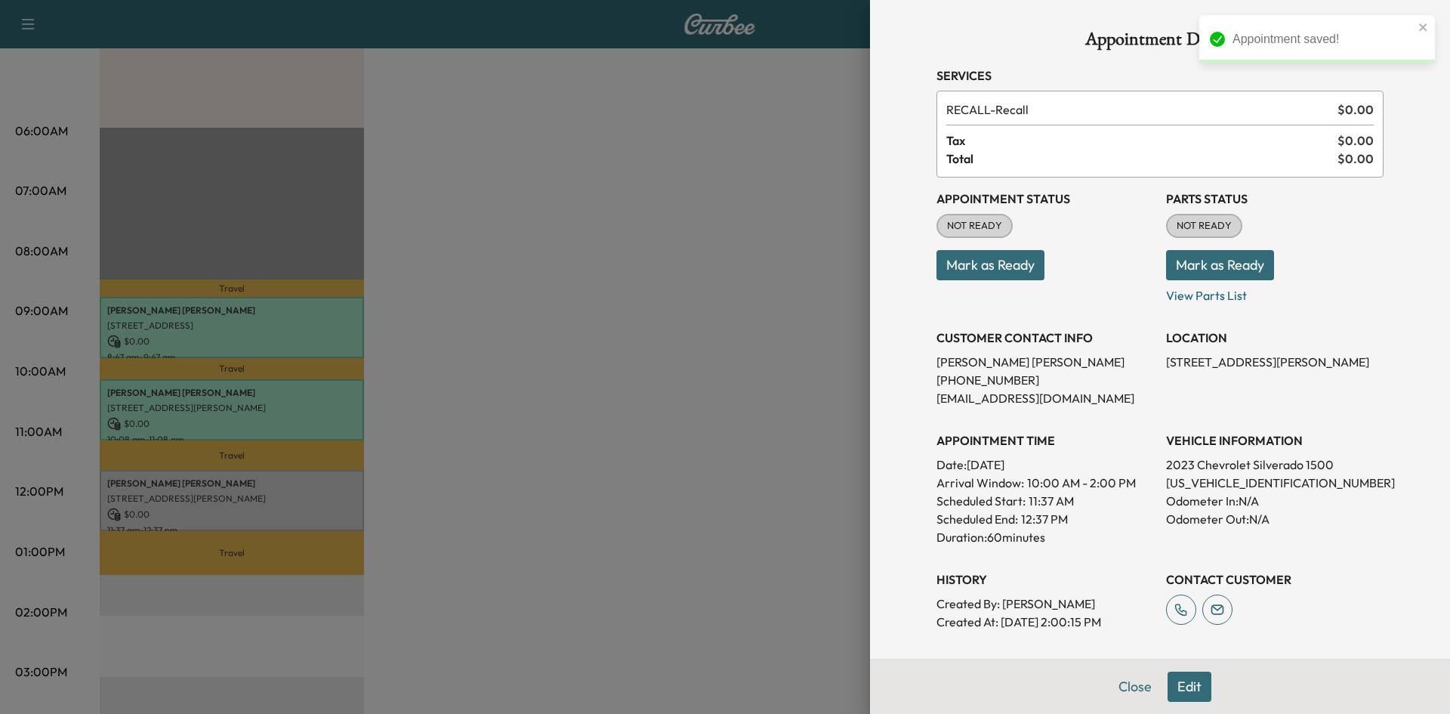
click at [996, 261] on button "Mark as Ready" at bounding box center [991, 265] width 108 height 30
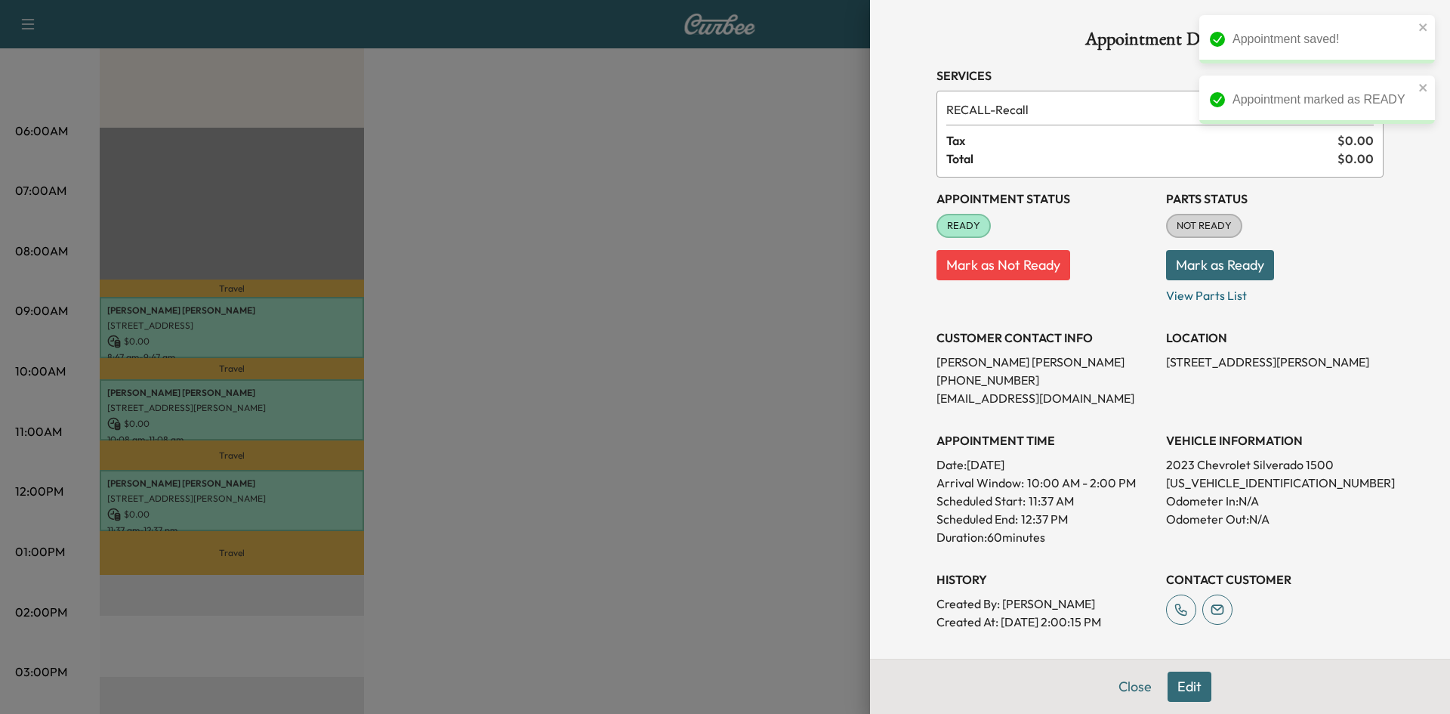
click at [1217, 261] on button "Mark as Ready" at bounding box center [1220, 265] width 108 height 30
click at [706, 259] on div at bounding box center [725, 357] width 1450 height 714
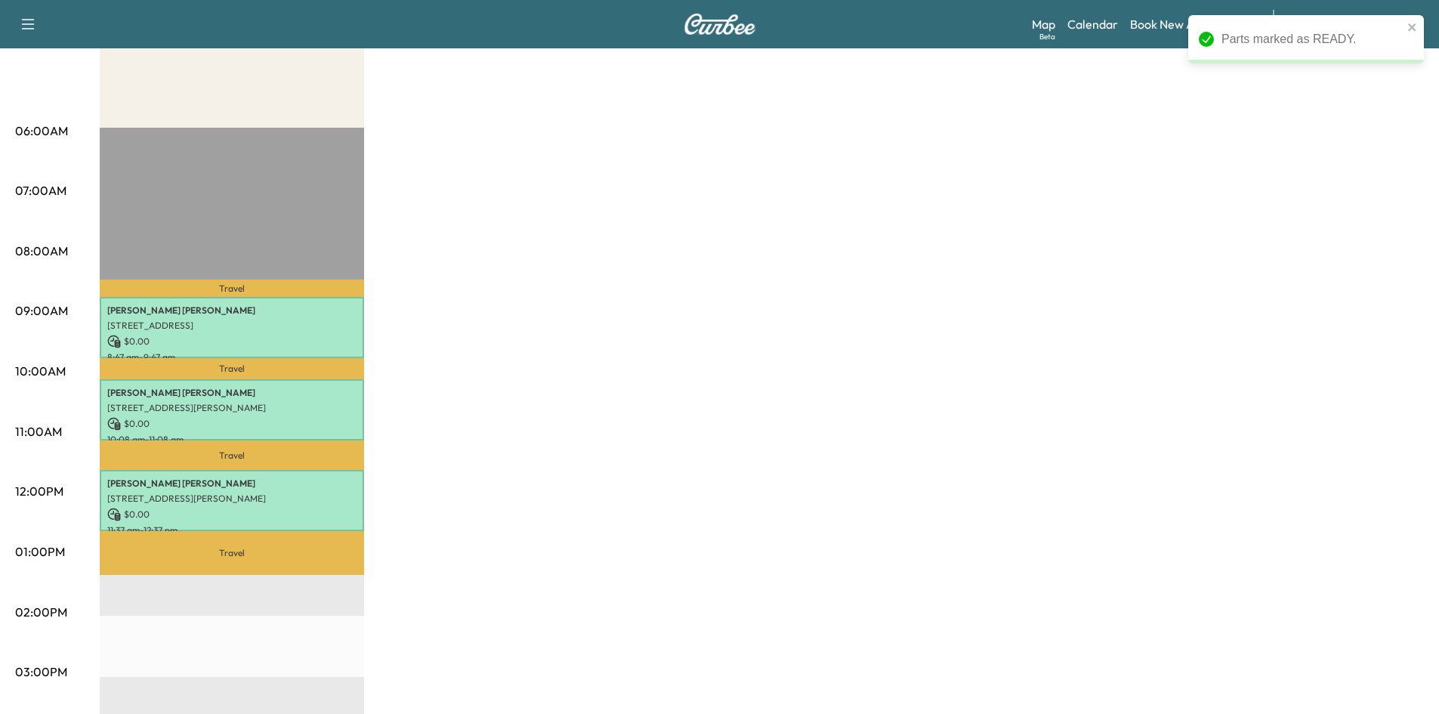
click at [1073, 255] on div "MobileService+ Revenue $ 0.00 Work Time 180 mins Transit Time 113 mins Travel […" at bounding box center [762, 537] width 1324 height 1133
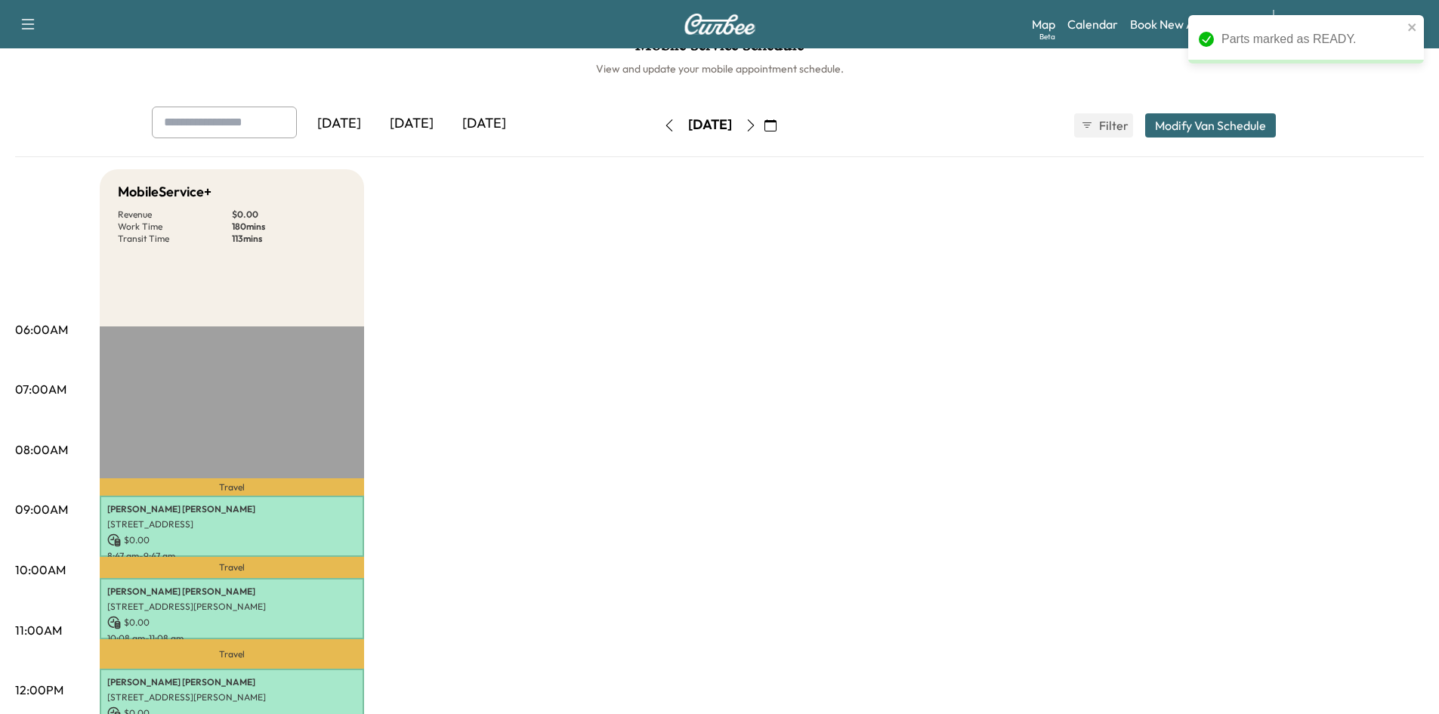
scroll to position [0, 0]
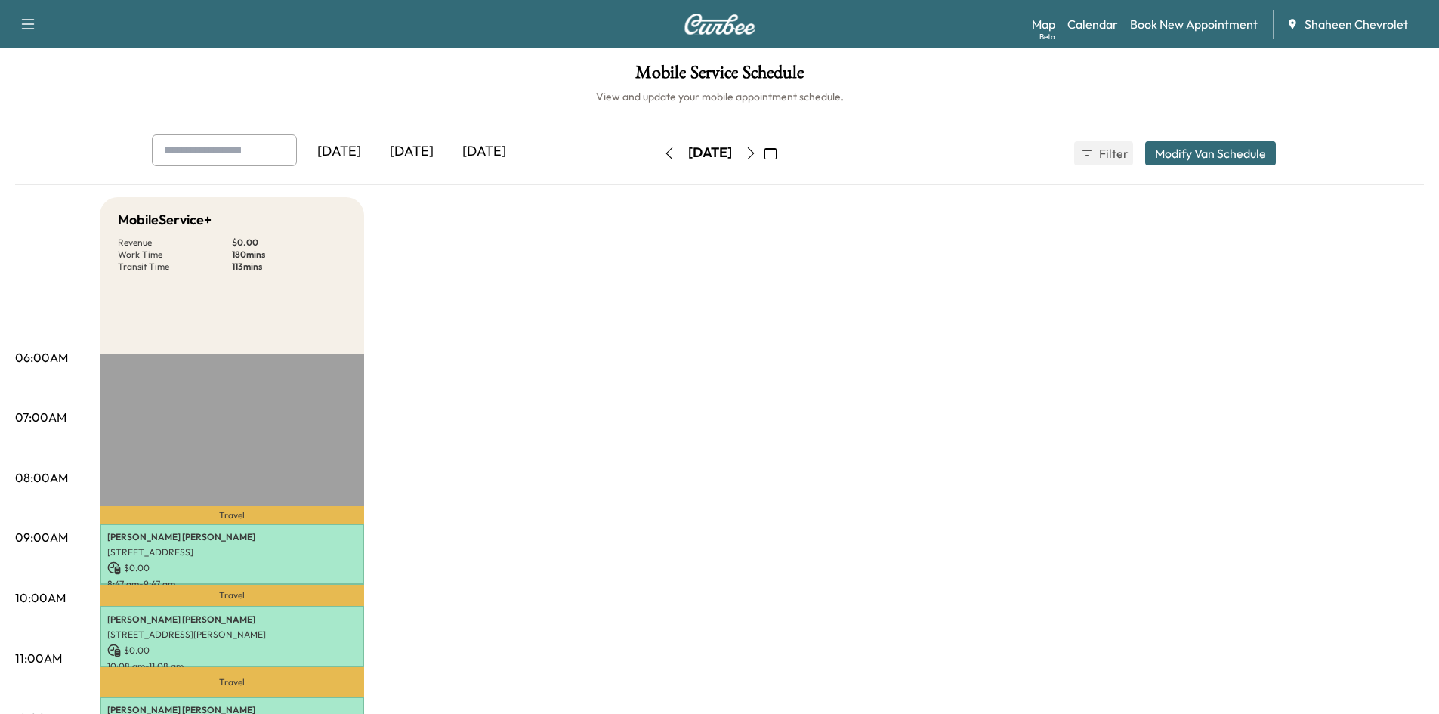
click at [656, 156] on button "button" at bounding box center [669, 153] width 26 height 24
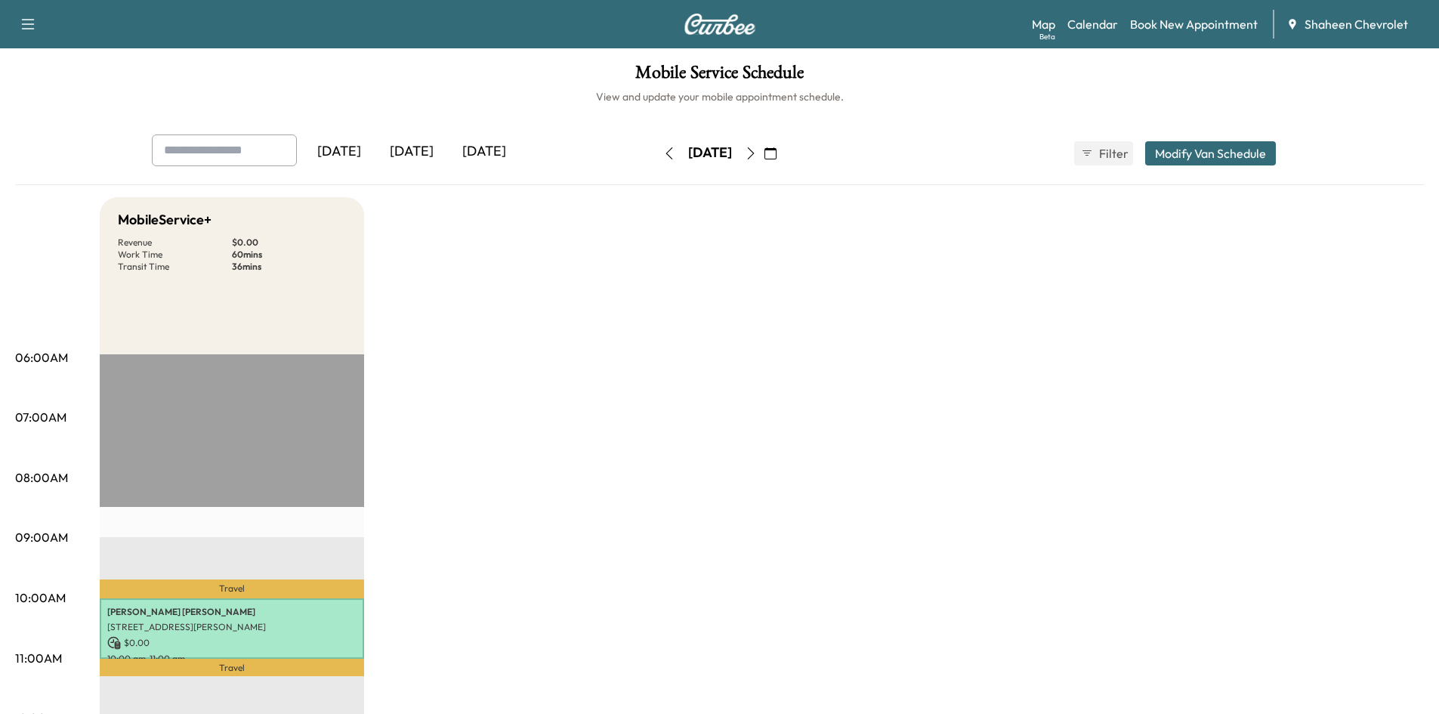
click at [663, 151] on icon "button" at bounding box center [669, 153] width 12 height 12
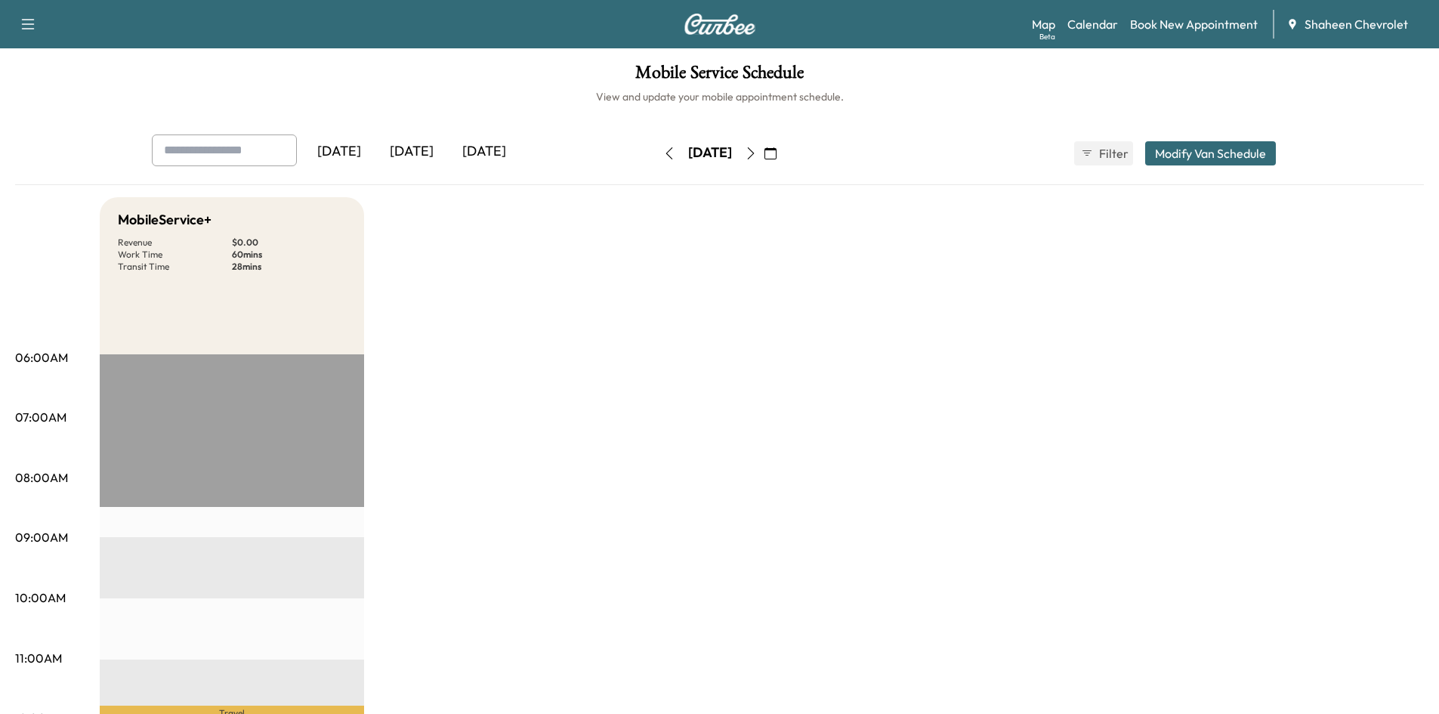
click at [656, 159] on button "button" at bounding box center [669, 153] width 26 height 24
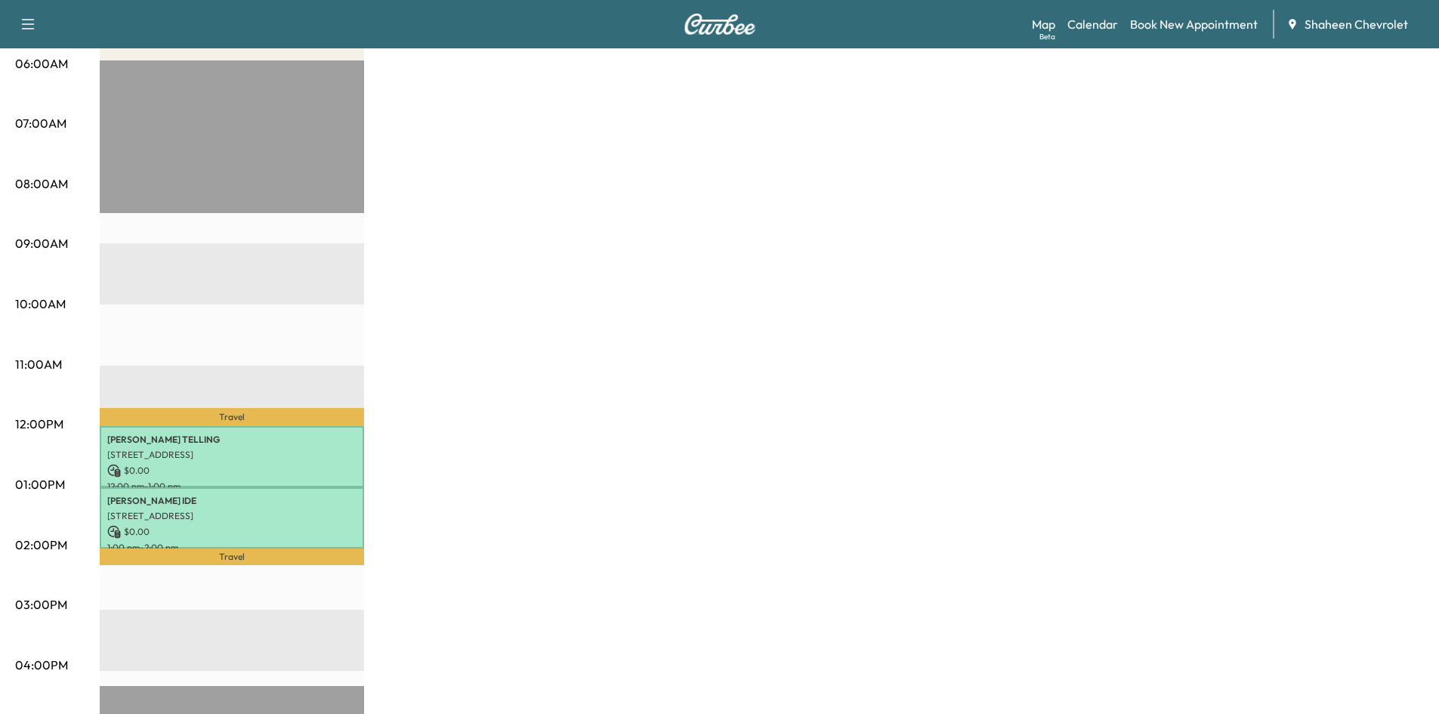
scroll to position [302, 0]
